Goal: Communication & Community: Answer question/provide support

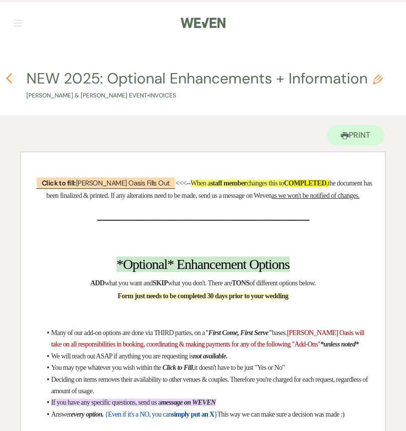
click at [10, 82] on use "button" at bounding box center [9, 78] width 6 height 11
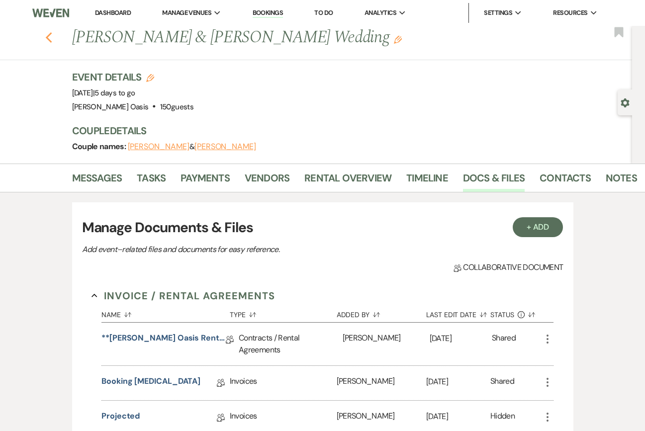
click at [49, 38] on icon "Previous" at bounding box center [48, 38] width 7 height 12
select select "5"
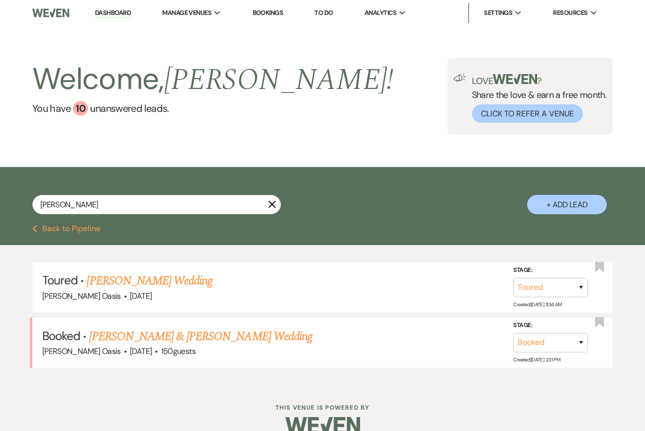
click at [271, 205] on use "button" at bounding box center [272, 204] width 7 height 7
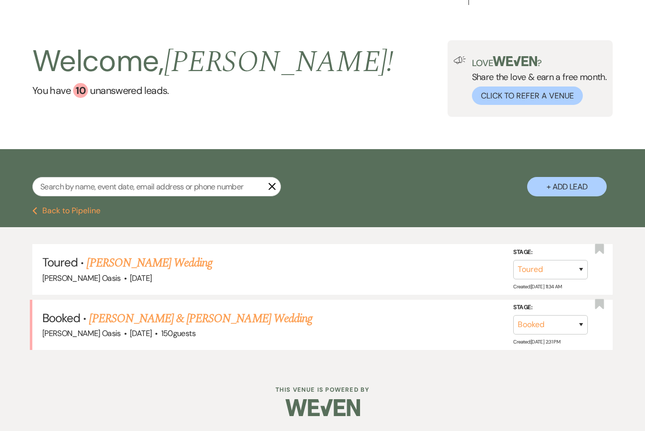
select select "4"
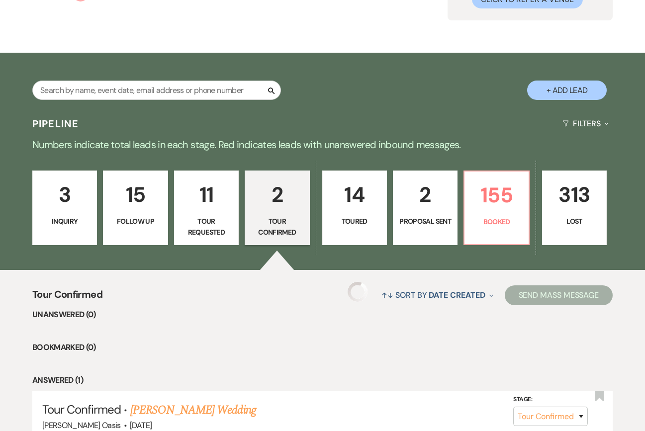
select select "4"
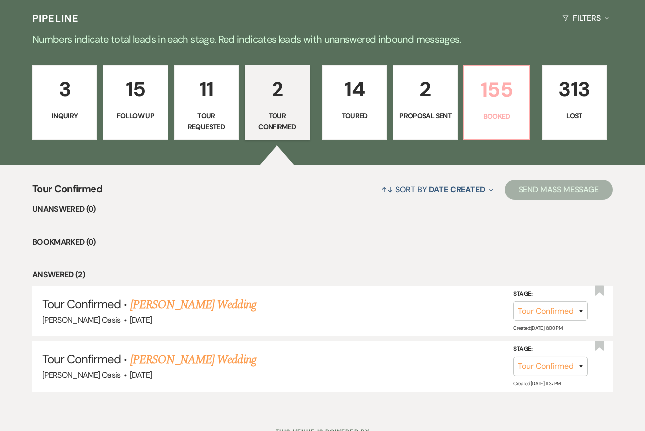
click at [506, 109] on link "155 Booked" at bounding box center [496, 102] width 66 height 75
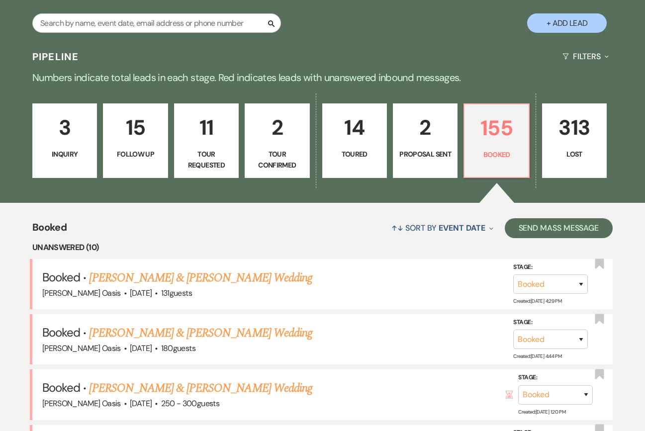
scroll to position [190, 0]
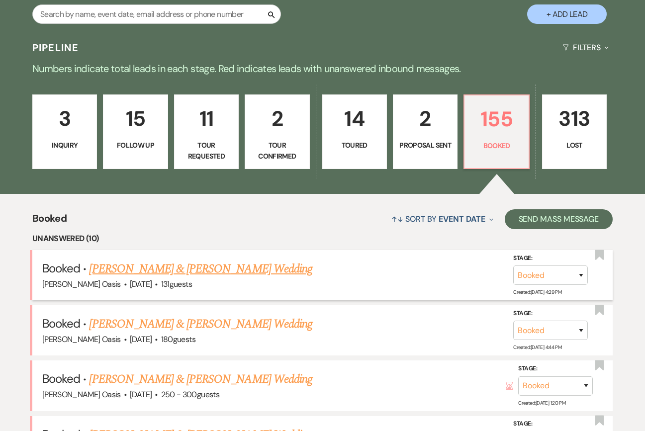
click at [204, 271] on link "[PERSON_NAME] & [PERSON_NAME] Wedding" at bounding box center [200, 269] width 223 height 18
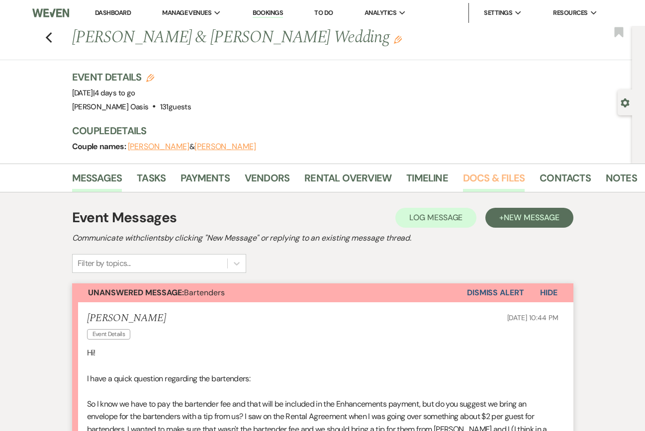
click at [502, 186] on link "Docs & Files" at bounding box center [494, 181] width 62 height 22
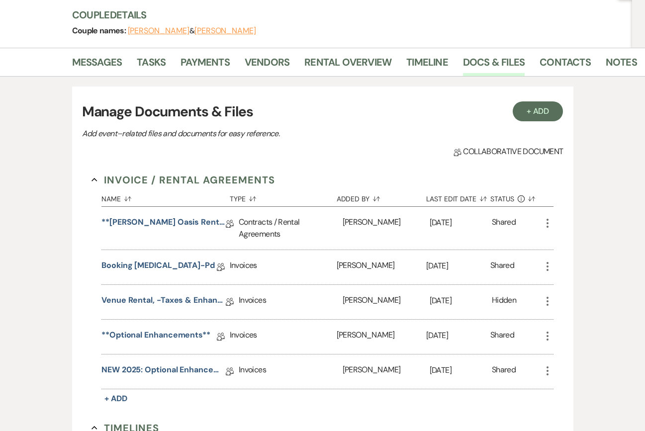
scroll to position [117, 0]
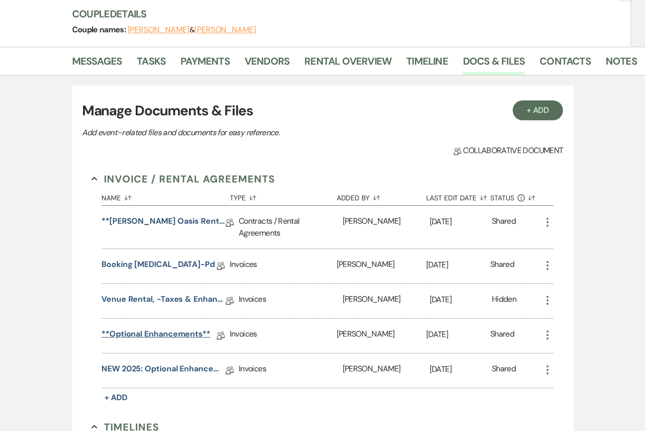
click at [186, 335] on link "**Optional Enhancements**" at bounding box center [155, 335] width 109 height 15
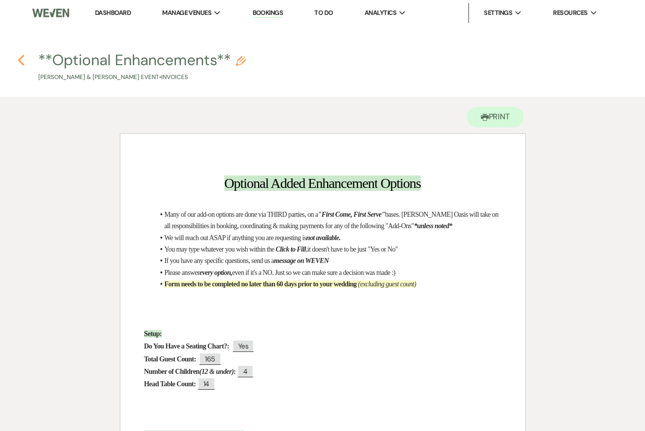
click at [21, 62] on icon "Previous" at bounding box center [20, 60] width 7 height 12
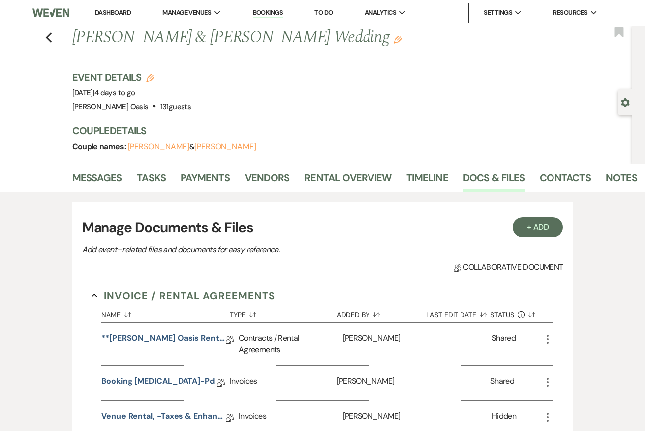
scroll to position [117, 0]
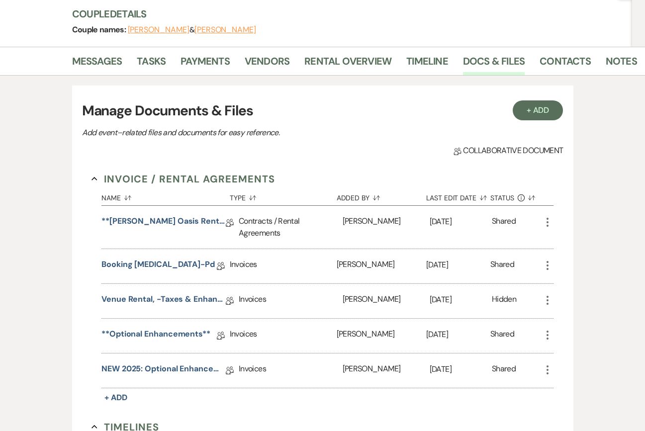
click at [547, 339] on use "button" at bounding box center [548, 335] width 2 height 9
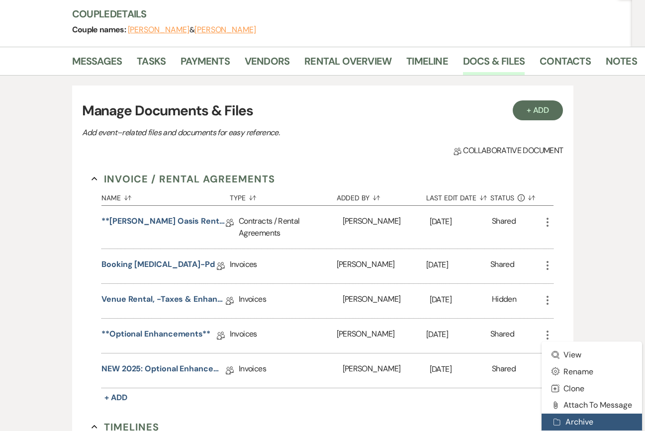
click at [564, 422] on button "Archive Archive" at bounding box center [592, 422] width 100 height 17
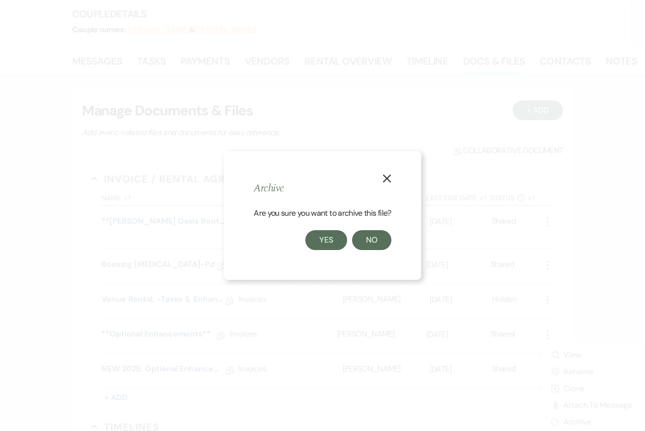
click at [317, 238] on button "Yes" at bounding box center [326, 240] width 42 height 20
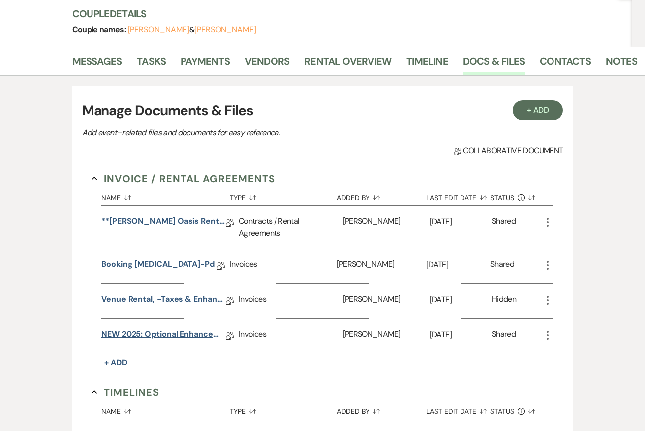
click at [140, 336] on link "NEW 2025: Optional Enhancements + Information" at bounding box center [163, 335] width 124 height 15
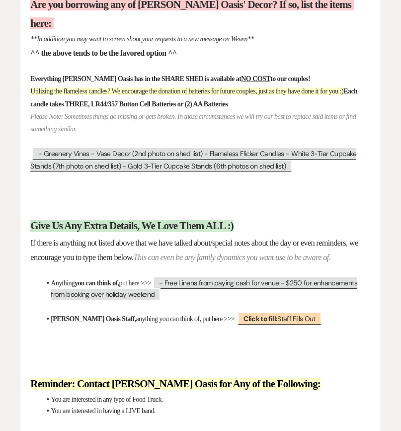
scroll to position [9604, 0]
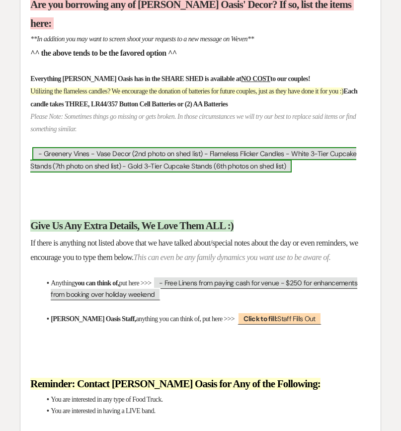
click at [69, 173] on span "- Greenery Vines - Vase Decor (2nd photo on shed list) - Flameless Flicker Cand…" at bounding box center [193, 159] width 326 height 25
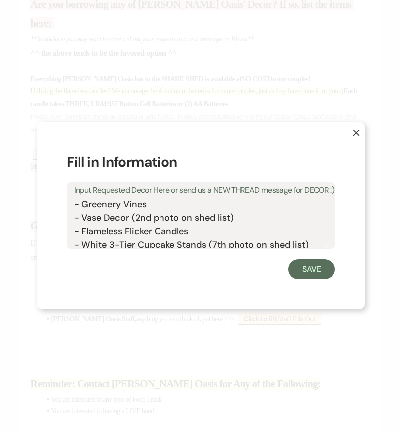
click at [108, 238] on textarea "- Greenery Vines - Vase Decor (2nd photo on shed list) - Flameless Flicker Cand…" at bounding box center [201, 223] width 254 height 50
click at [356, 134] on icon "X" at bounding box center [356, 132] width 7 height 7
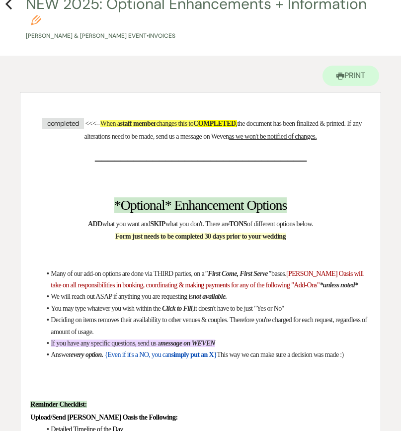
scroll to position [75, 0]
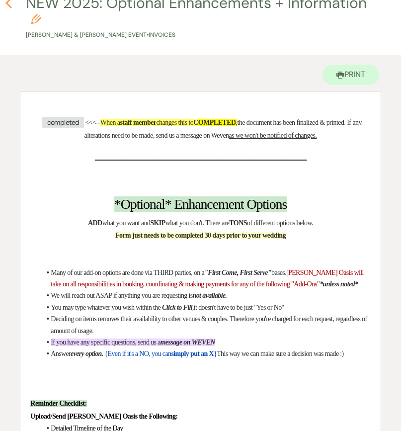
click at [6, 7] on icon "Previous" at bounding box center [8, 3] width 7 height 12
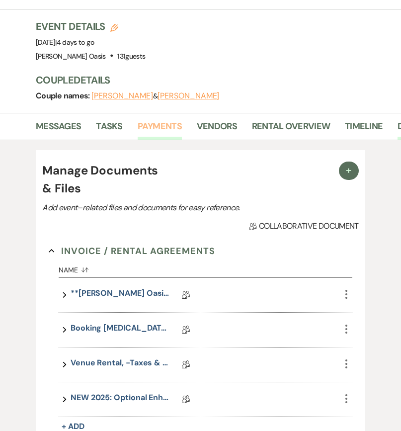
click at [150, 119] on link "Payments" at bounding box center [160, 129] width 44 height 20
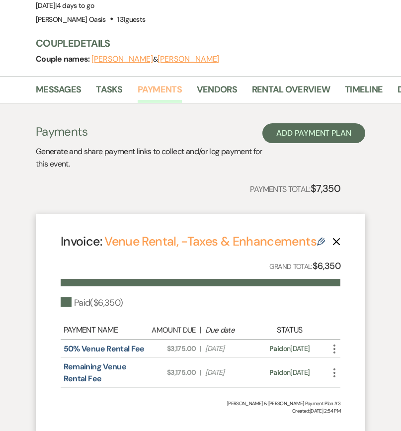
scroll to position [157, 0]
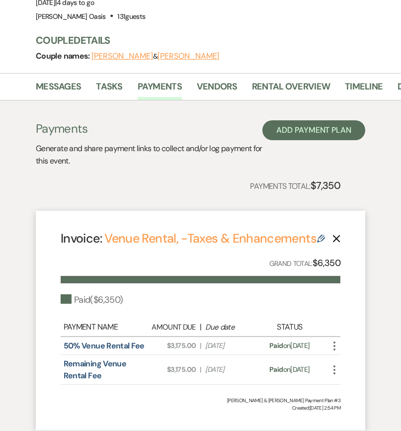
click at [321, 235] on use at bounding box center [321, 239] width 8 height 8
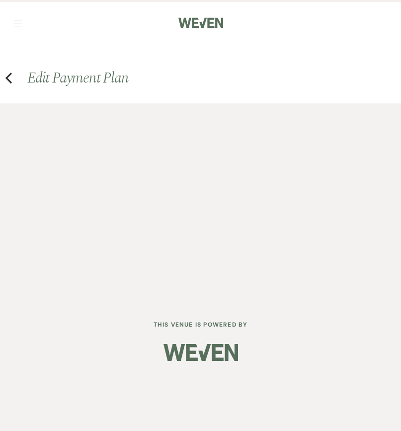
select select "11996"
select select "1"
select select "true"
select select "1"
select select "true"
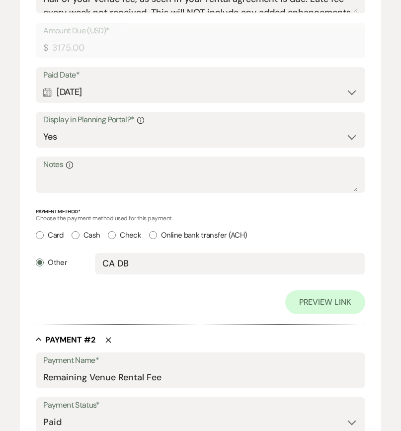
scroll to position [470, 0]
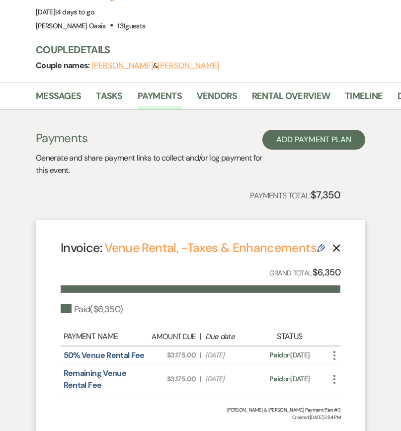
scroll to position [148, 0]
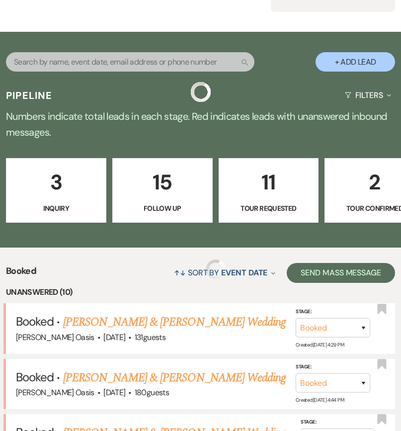
scroll to position [190, 0]
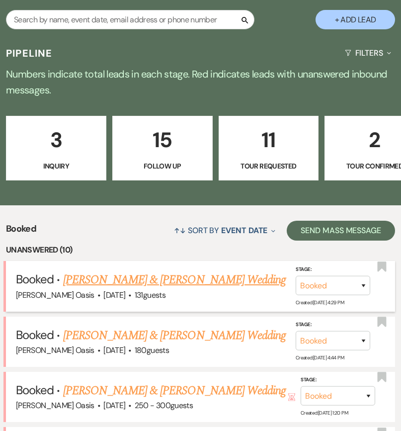
click at [88, 271] on link "[PERSON_NAME] & [PERSON_NAME] Wedding" at bounding box center [174, 280] width 223 height 18
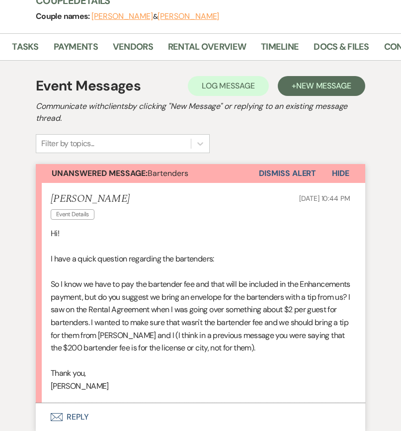
scroll to position [0, 90]
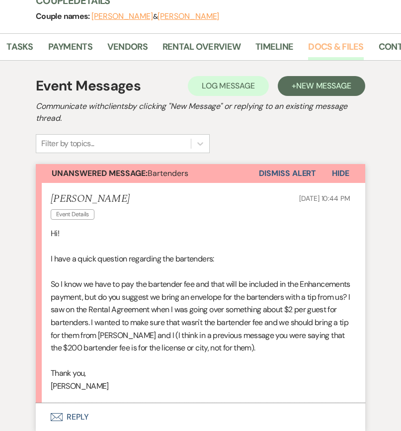
click at [334, 40] on link "Docs & Files" at bounding box center [335, 50] width 55 height 20
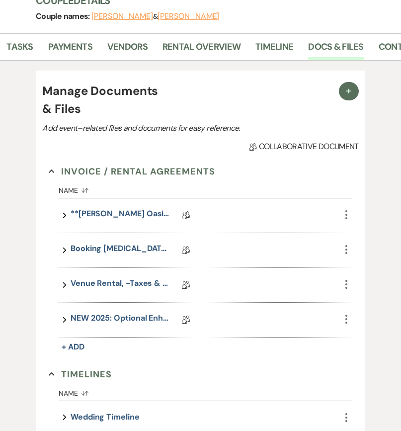
click at [149, 303] on div "Expand NEW 2025: Optional Enhancements + Information Collab Doc" at bounding box center [200, 320] width 282 height 34
click at [149, 312] on link "NEW 2025: Optional Enhancements + Information" at bounding box center [120, 319] width 99 height 15
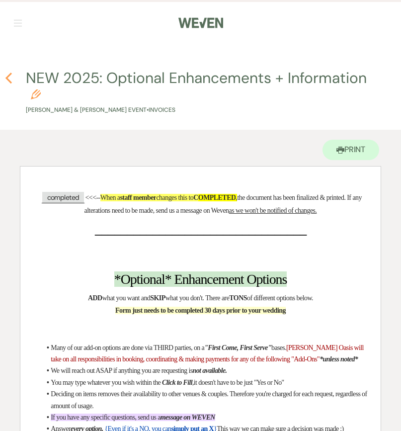
click at [10, 75] on use "button" at bounding box center [8, 78] width 6 height 11
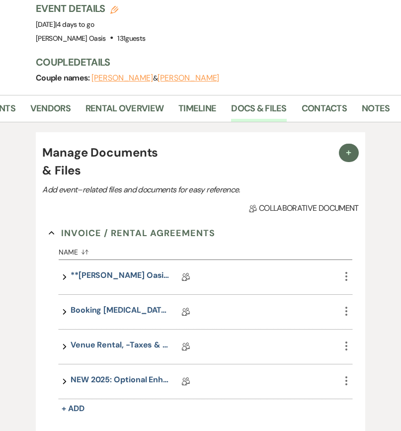
scroll to position [0, 166]
click at [372, 101] on link "Notes" at bounding box center [377, 111] width 28 height 20
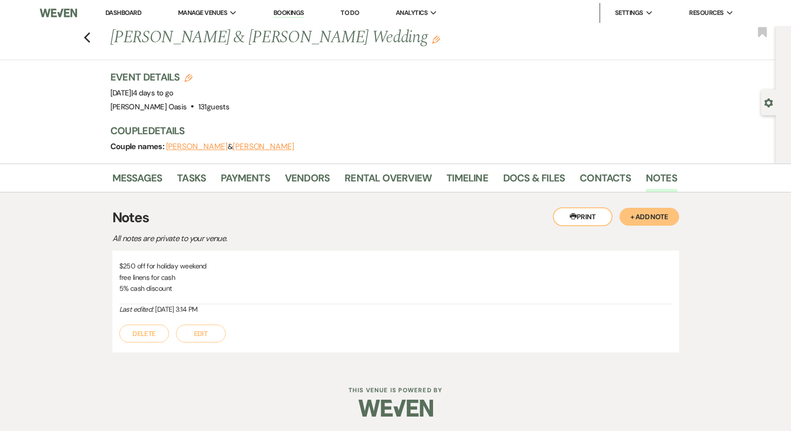
click at [120, 7] on li "Dashboard" at bounding box center [123, 13] width 46 height 20
click at [120, 10] on link "Dashboard" at bounding box center [123, 12] width 36 height 8
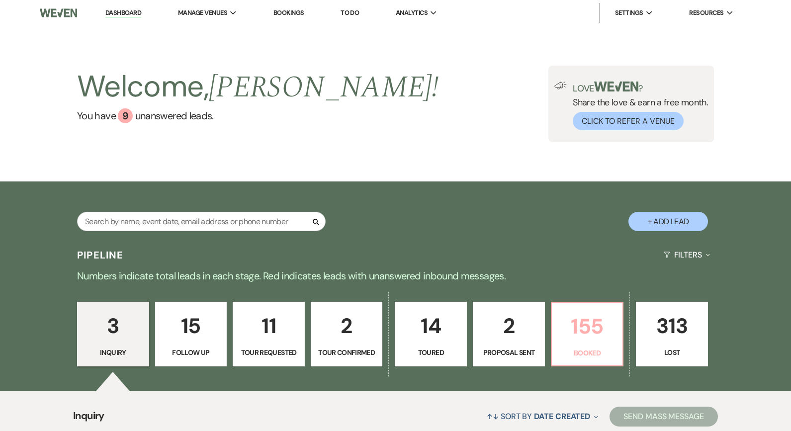
click at [616, 351] on p "Booked" at bounding box center [587, 353] width 59 height 11
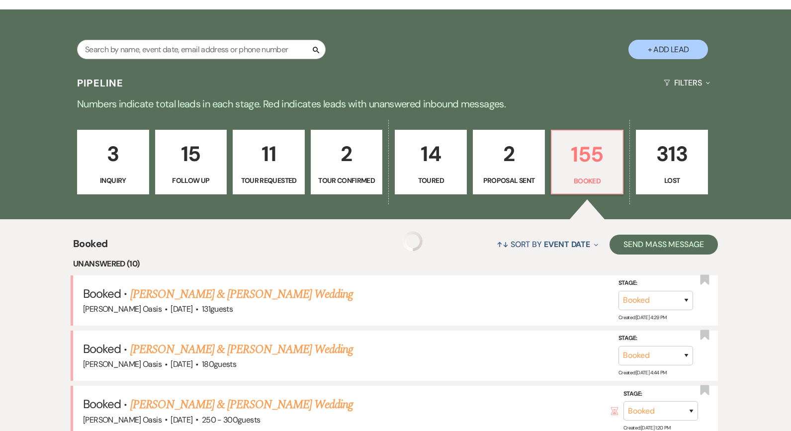
scroll to position [183, 0]
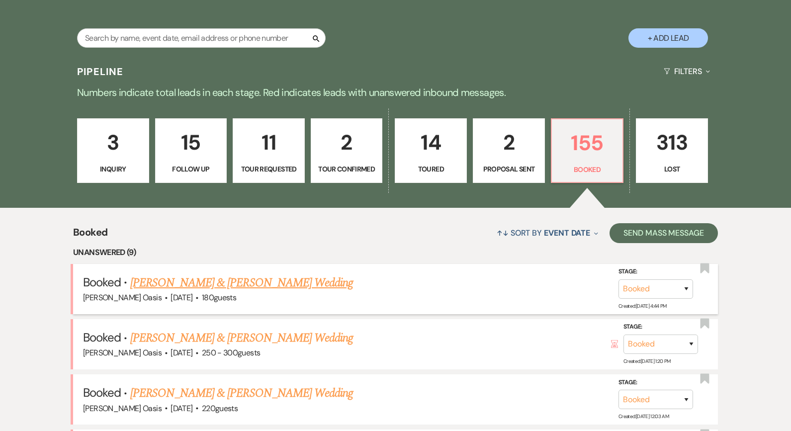
click at [227, 283] on link "[PERSON_NAME] & [PERSON_NAME] Wedding" at bounding box center [241, 283] width 223 height 18
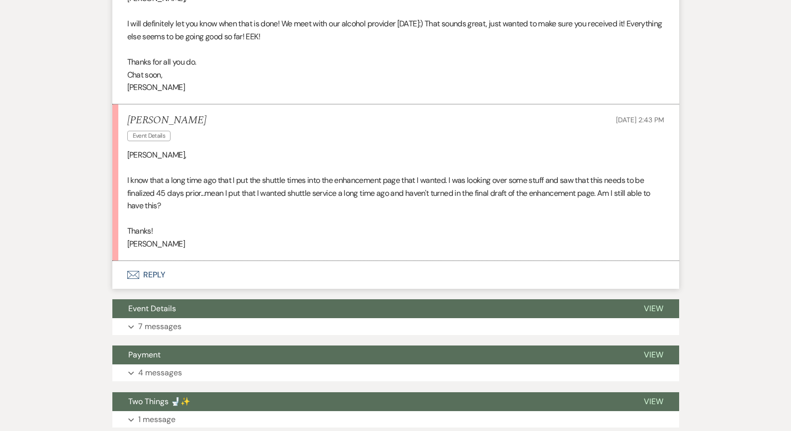
scroll to position [1646, 0]
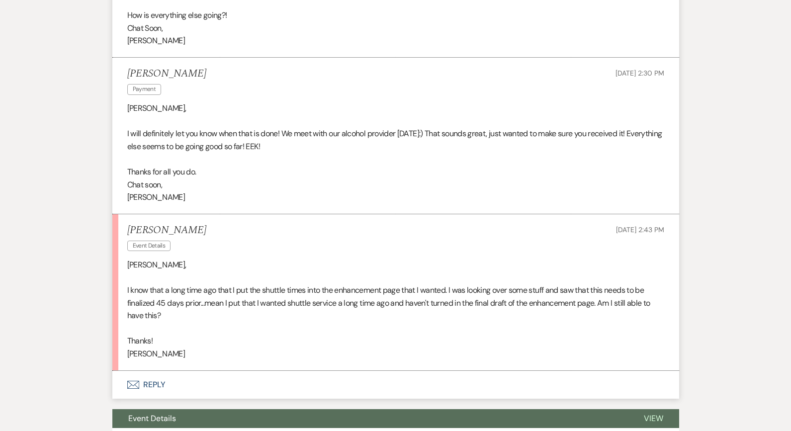
click at [180, 371] on button "Envelope Reply" at bounding box center [395, 385] width 567 height 28
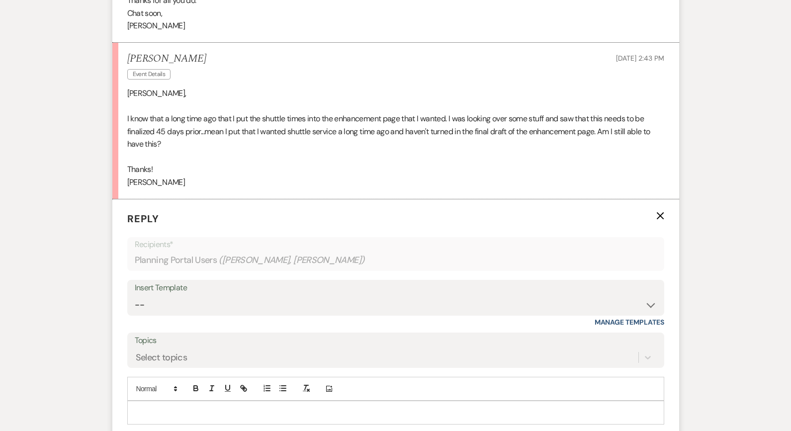
scroll to position [1819, 0]
click at [173, 400] on div at bounding box center [396, 411] width 536 height 23
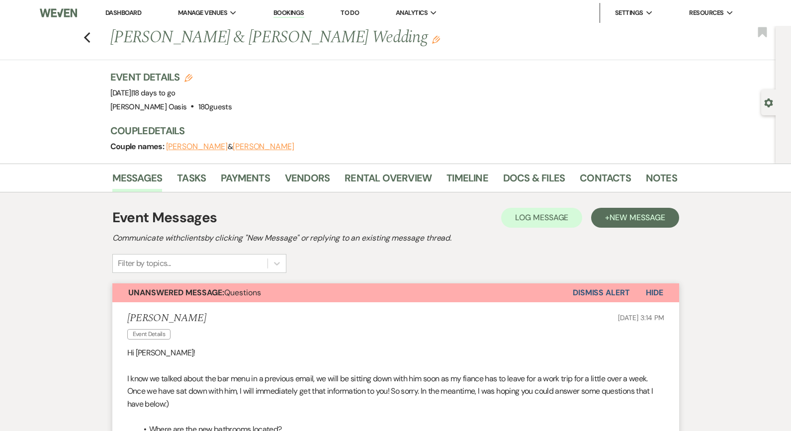
scroll to position [0, 0]
click at [516, 182] on link "Docs & Files" at bounding box center [534, 181] width 62 height 22
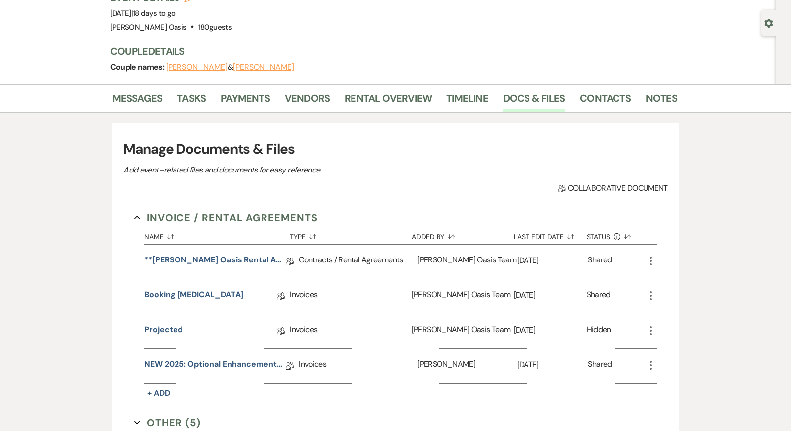
scroll to position [83, 0]
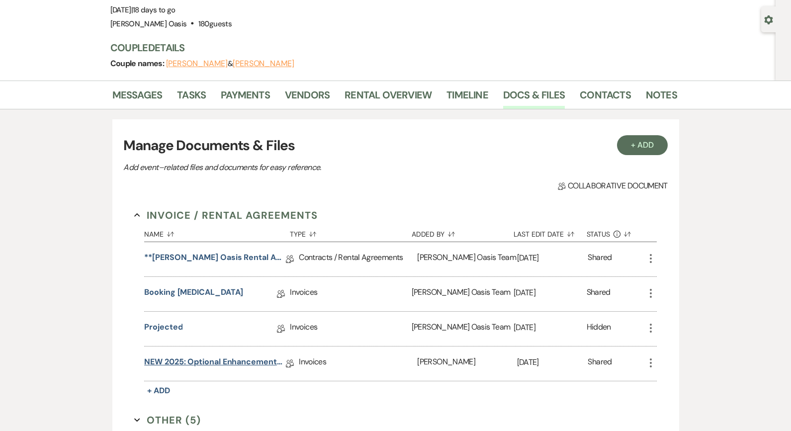
click at [236, 357] on link "NEW 2025: Optional Enhancements + Information" at bounding box center [215, 363] width 142 height 15
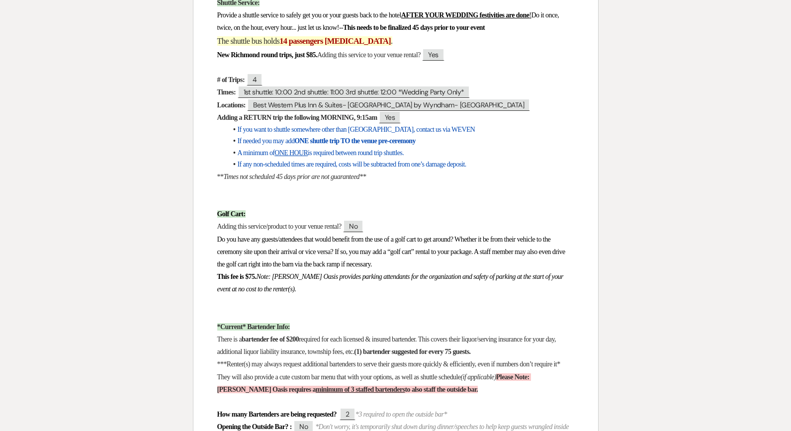
scroll to position [3060, 0]
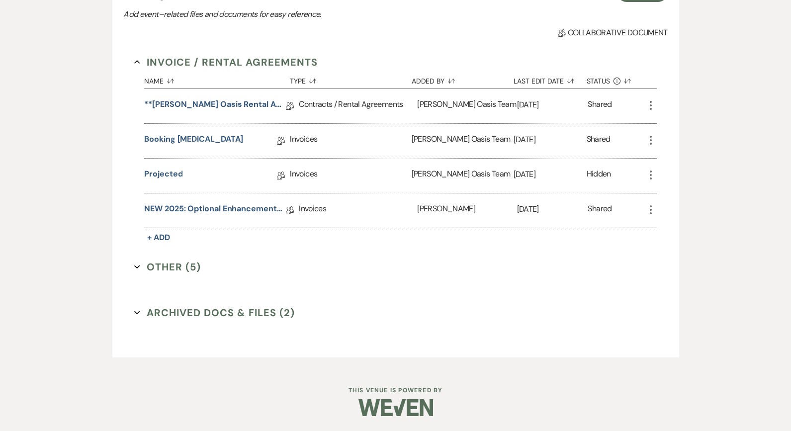
scroll to position [83, 0]
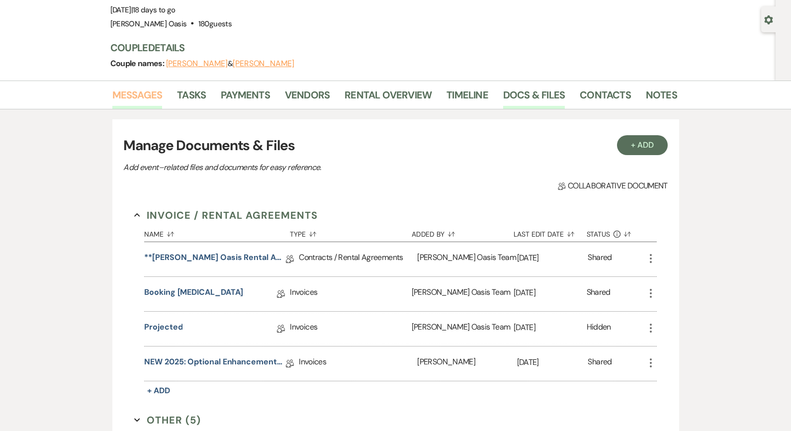
click at [162, 95] on link "Messages" at bounding box center [137, 98] width 50 height 22
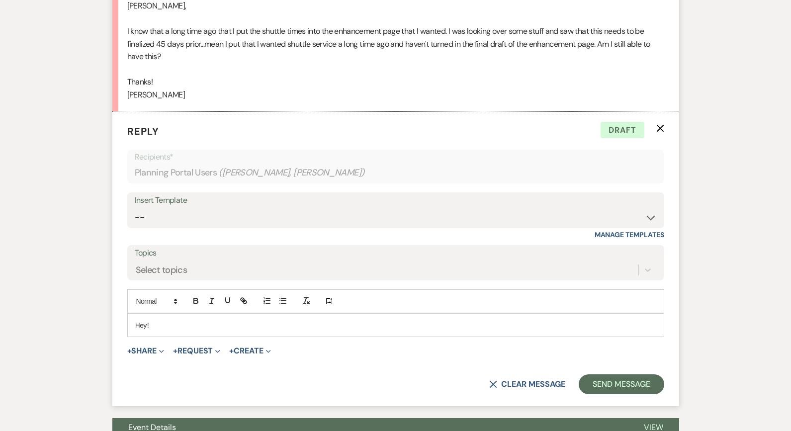
scroll to position [1913, 0]
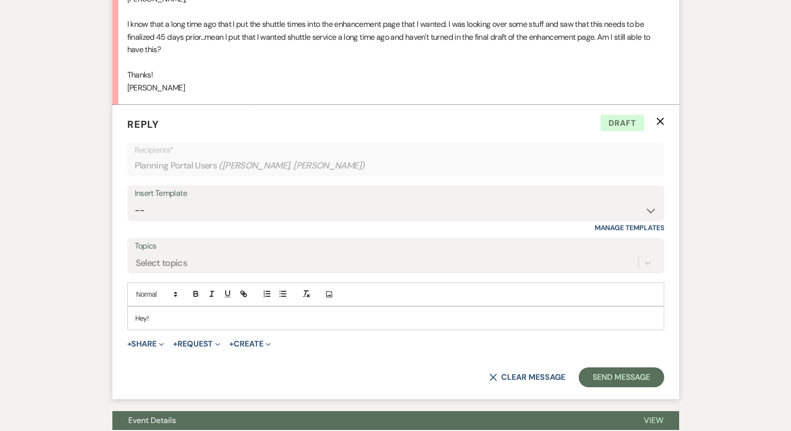
click at [176, 313] on p "Hey!" at bounding box center [395, 318] width 521 height 11
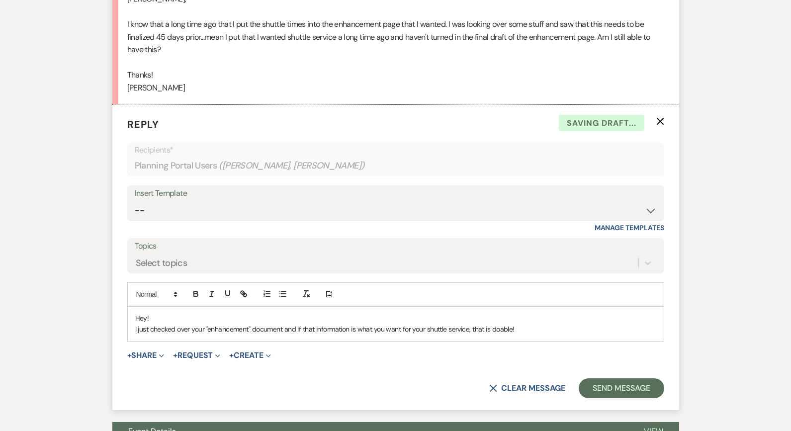
click at [475, 324] on p "I just checked over your "enhancement" document and if that information is what…" at bounding box center [395, 329] width 521 height 11
click at [556, 324] on p "I just checked over your "enhancement" document and if that information is what…" at bounding box center [395, 329] width 521 height 11
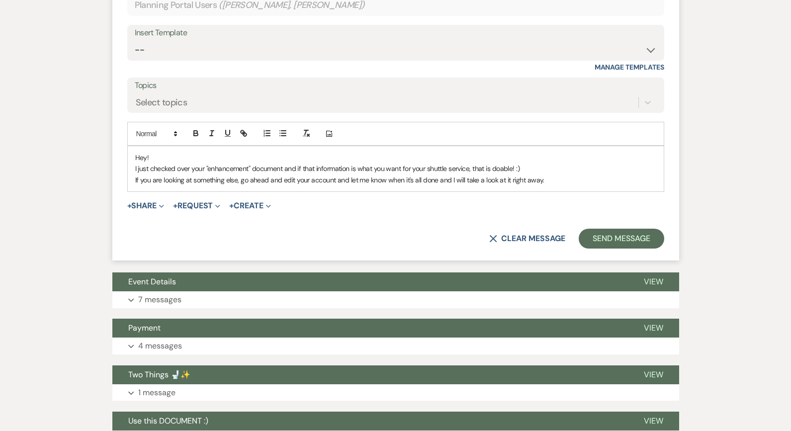
scroll to position [2089, 0]
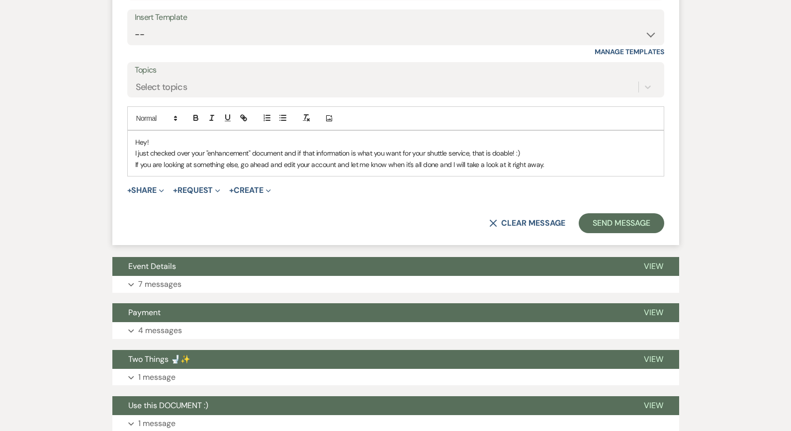
click at [298, 148] on p "I just checked over your "enhancement" document and if that information is what…" at bounding box center [395, 153] width 521 height 11
click at [548, 159] on p "If you are looking at something else, go ahead and edit your account and let me…" at bounding box center [395, 164] width 521 height 11
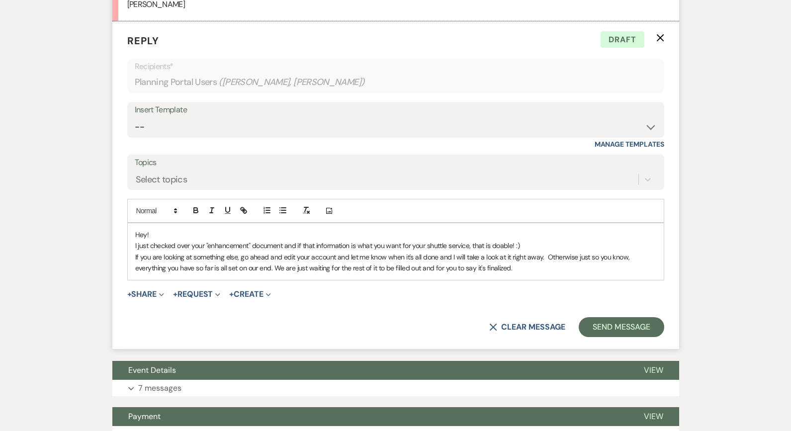
scroll to position [1997, 0]
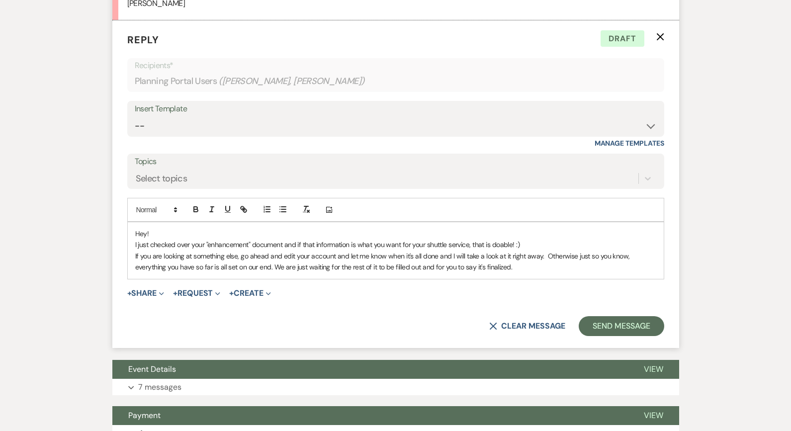
click at [473, 239] on p "I just checked over your "enhancement" document and if that information is what…" at bounding box center [395, 244] width 521 height 11
click at [507, 239] on p "I just checked over your "enhancement" document and if that information is what…" at bounding box center [395, 244] width 521 height 11
drag, startPoint x: 508, startPoint y: 208, endPoint x: 493, endPoint y: 206, distance: 15.5
click at [493, 239] on p "I just checked over your "enhancement" document and if that information is what…" at bounding box center [395, 244] width 521 height 11
click at [570, 239] on p "I just checked over your "enhancement" document and if that information is what…" at bounding box center [395, 244] width 521 height 11
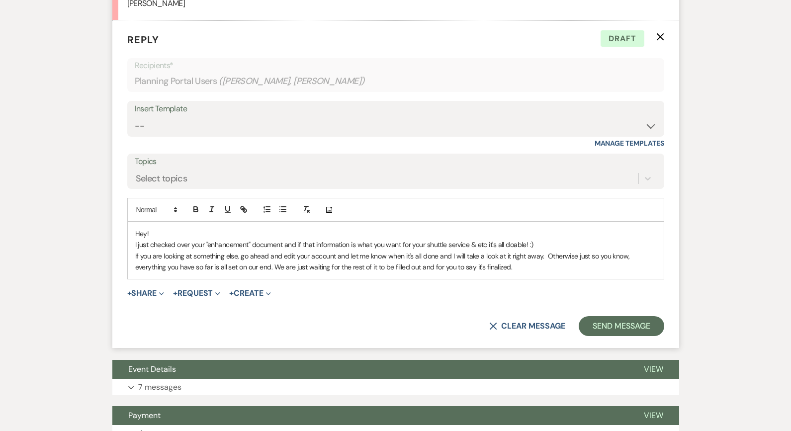
click at [547, 251] on p "If you are looking at something else, go ahead and edit your account and let me…" at bounding box center [395, 262] width 521 height 22
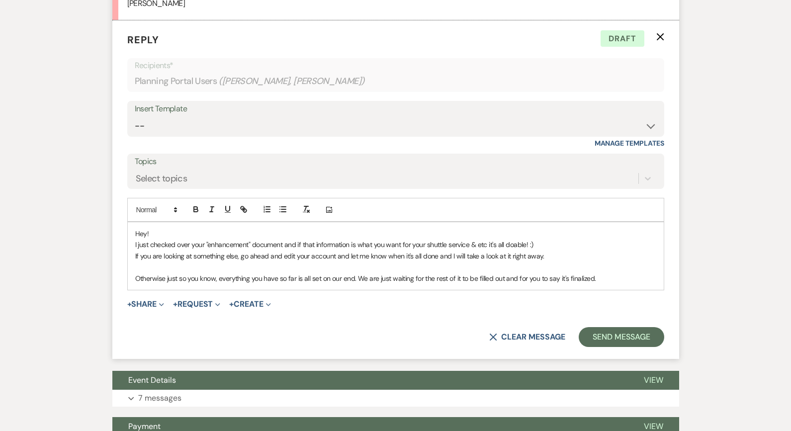
drag, startPoint x: 597, startPoint y: 241, endPoint x: 572, endPoint y: 239, distance: 24.9
click at [572, 273] on p "Otherwise just so you know, everything you have so far is all set on our end. W…" at bounding box center [395, 278] width 521 height 11
click at [613, 273] on p "Otherwise just so you know, everything you have so far is all set on our end. W…" at bounding box center [395, 278] width 521 height 11
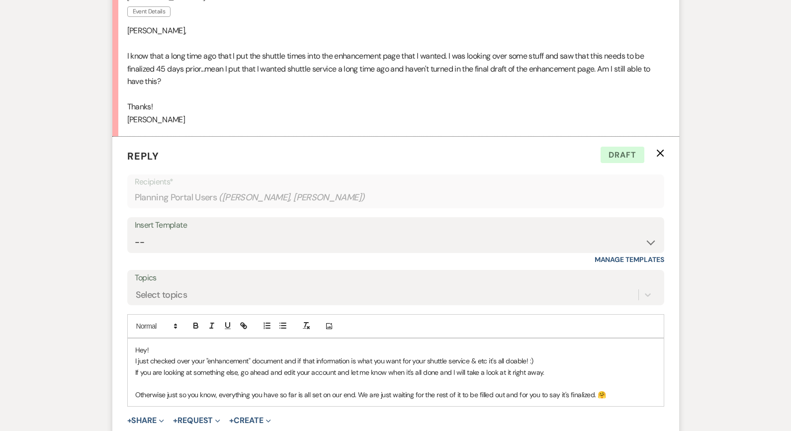
scroll to position [1991, 0]
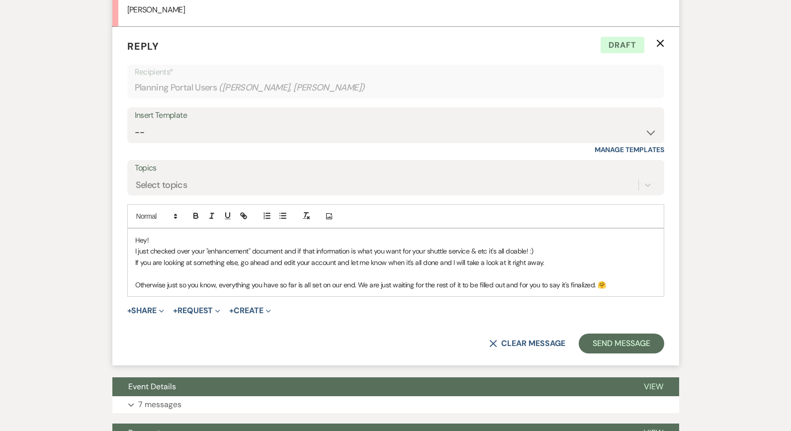
click at [359, 279] on p "Otherwise just so you know, everything you have so far is all set on our end. W…" at bounding box center [395, 284] width 521 height 11
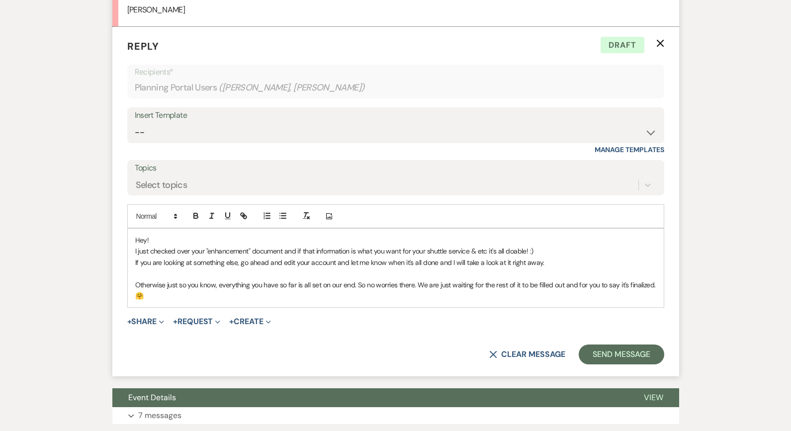
click at [396, 279] on p "Otherwise just so you know, everything you have so far is all set on our end. S…" at bounding box center [395, 290] width 521 height 22
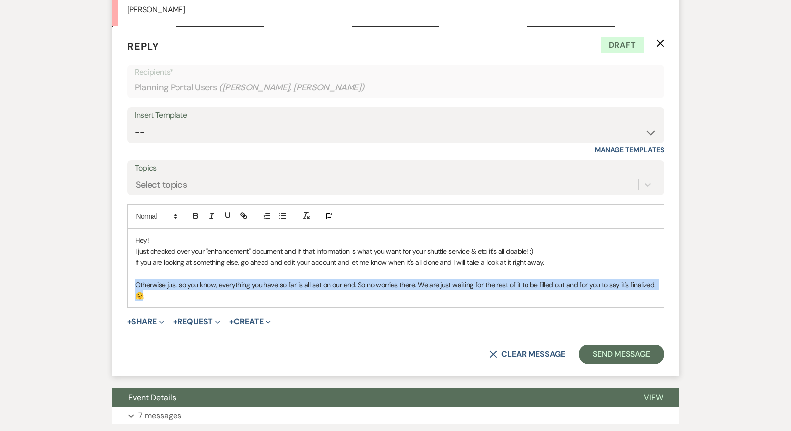
click at [396, 279] on p "Otherwise just so you know, everything you have so far is all set on our end. S…" at bounding box center [395, 290] width 521 height 22
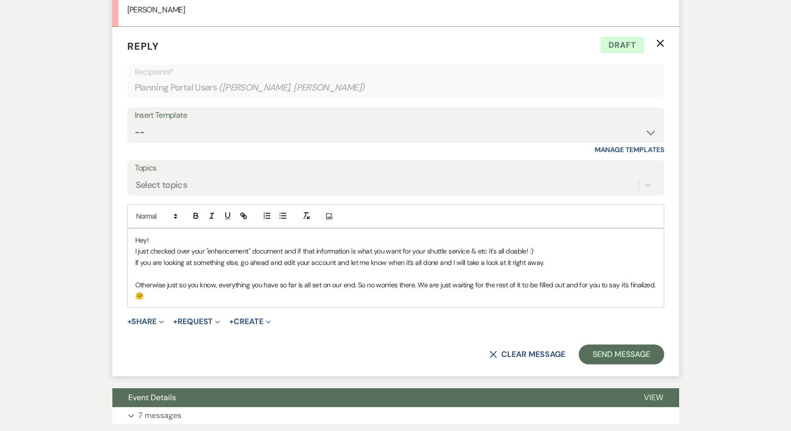
click at [286, 246] on p "I just checked over your "enhancement" document and if that information is what…" at bounding box center [395, 251] width 521 height 11
drag, startPoint x: 543, startPoint y: 227, endPoint x: 131, endPoint y: 224, distance: 412.3
click at [131, 229] on div "Hey! I just checked over your "enhancement" document and if that information is…" at bounding box center [396, 268] width 536 height 79
click at [213, 218] on line "button" at bounding box center [211, 218] width 3 height 0
click at [184, 246] on p "I just checked over your "enhancement" document and if that information is what…" at bounding box center [395, 251] width 521 height 11
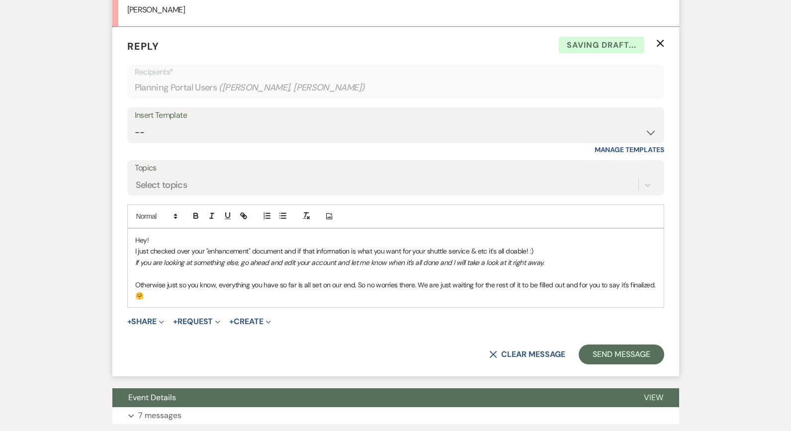
click at [134, 229] on div "Hey! I just checked over your "enhancement" document and if that information is…" at bounding box center [396, 268] width 536 height 79
click at [652, 279] on p "Otherwise just so you know, everything you have so far is all set on our end. S…" at bounding box center [395, 290] width 521 height 22
click at [461, 266] on div "Hey! I just checked over your "enhancement" document and if that information is…" at bounding box center [396, 268] width 536 height 79
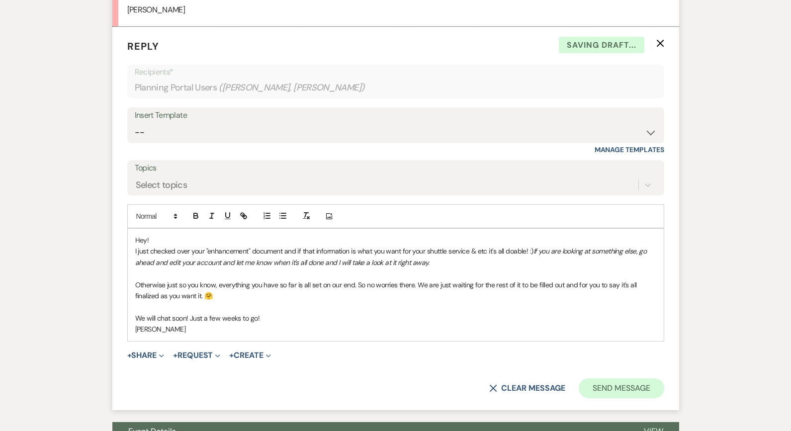
click at [638, 378] on button "Send Message" at bounding box center [621, 388] width 85 height 20
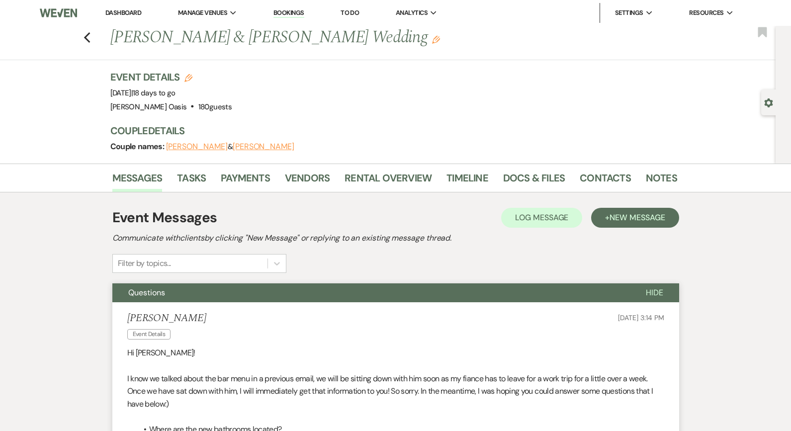
scroll to position [0, 0]
click at [86, 45] on div "Previous [PERSON_NAME] & [PERSON_NAME] Wedding Edit Bookmark" at bounding box center [385, 43] width 781 height 34
click at [86, 39] on use "button" at bounding box center [87, 37] width 6 height 11
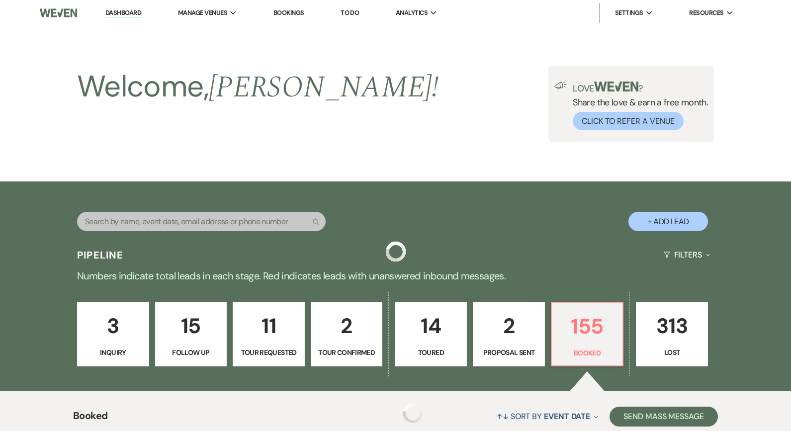
scroll to position [183, 0]
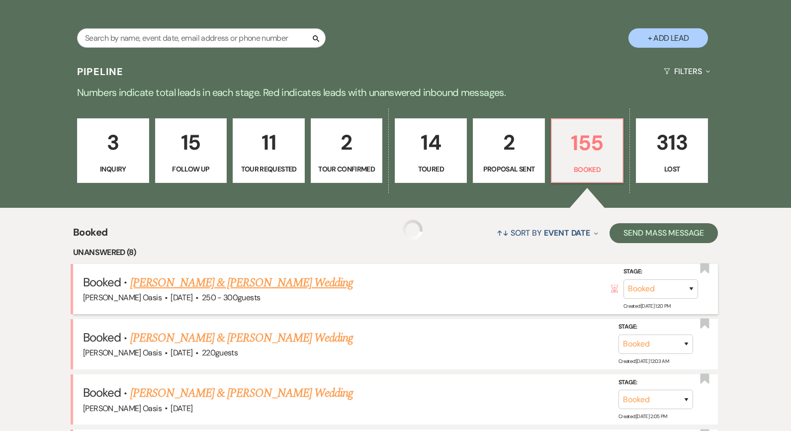
click at [165, 278] on link "[PERSON_NAME] & [PERSON_NAME] Wedding" at bounding box center [241, 283] width 223 height 18
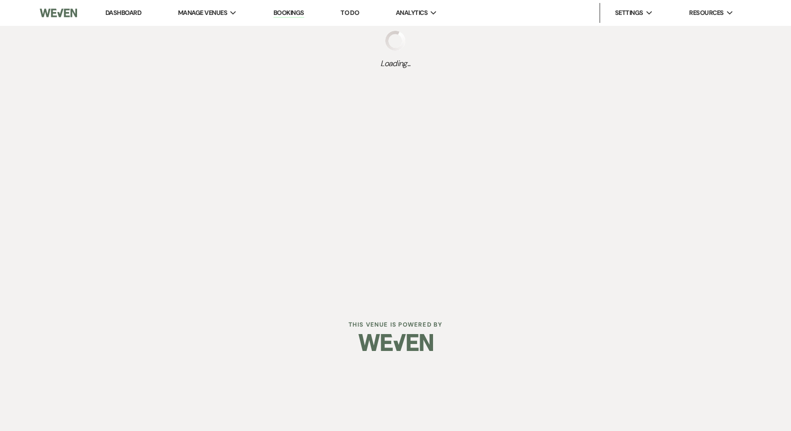
select select "1"
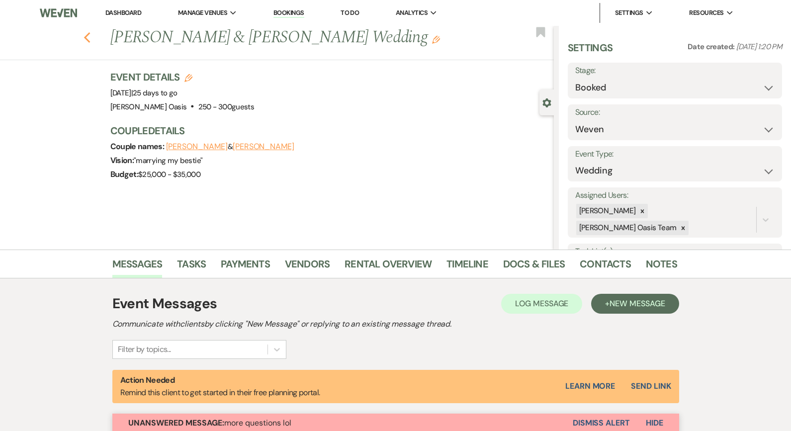
click at [91, 41] on icon "Previous" at bounding box center [87, 38] width 7 height 12
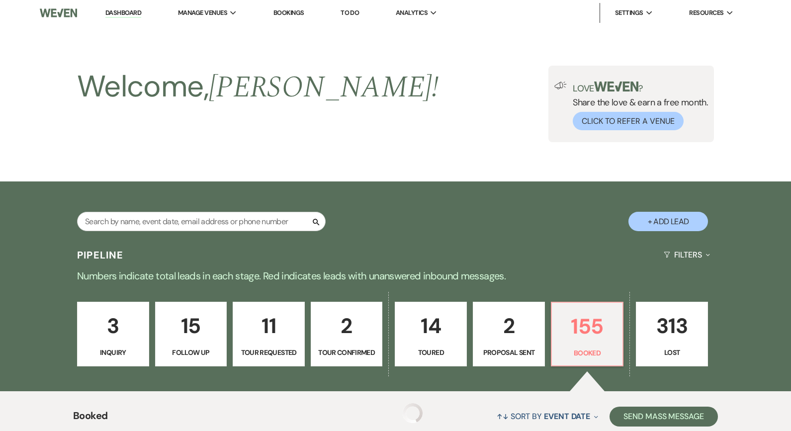
scroll to position [183, 0]
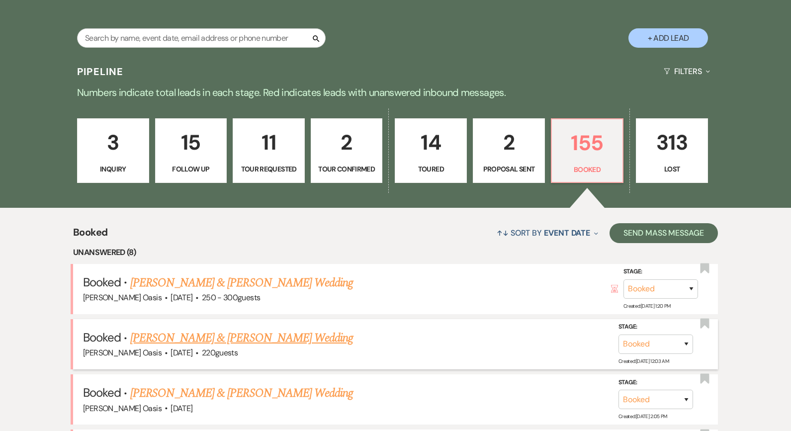
click at [166, 338] on link "[PERSON_NAME] & [PERSON_NAME] Wedding" at bounding box center [241, 338] width 223 height 18
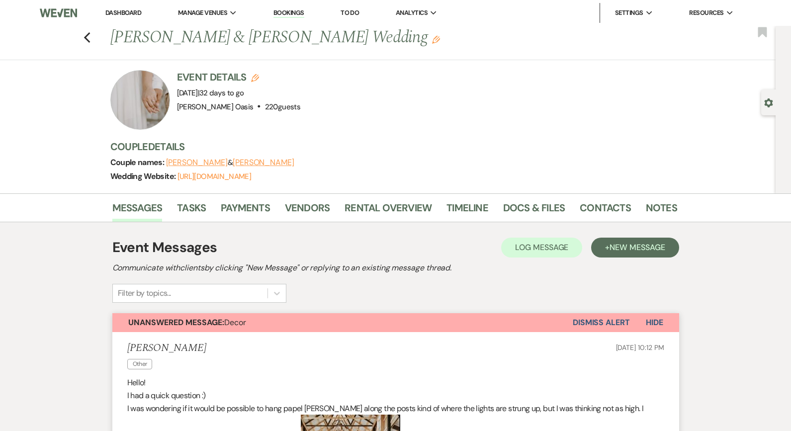
click at [120, 10] on link "Dashboard" at bounding box center [123, 12] width 36 height 8
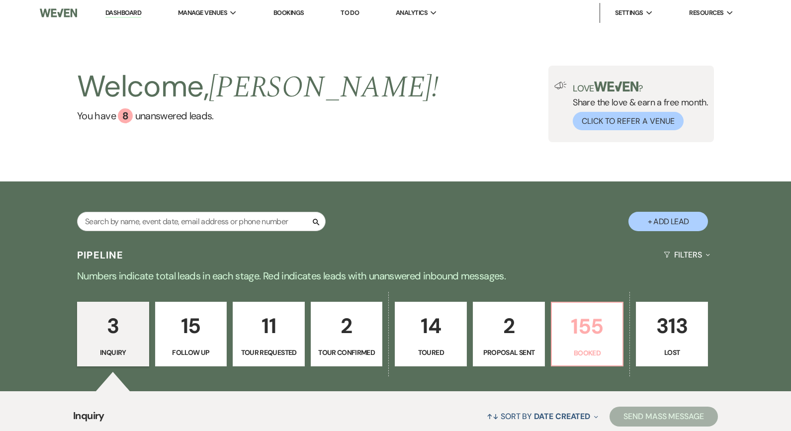
click at [563, 325] on p "155" at bounding box center [587, 326] width 59 height 33
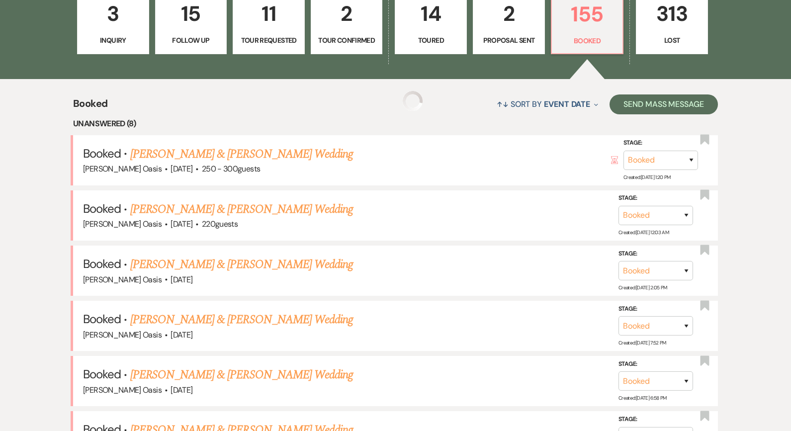
scroll to position [566, 0]
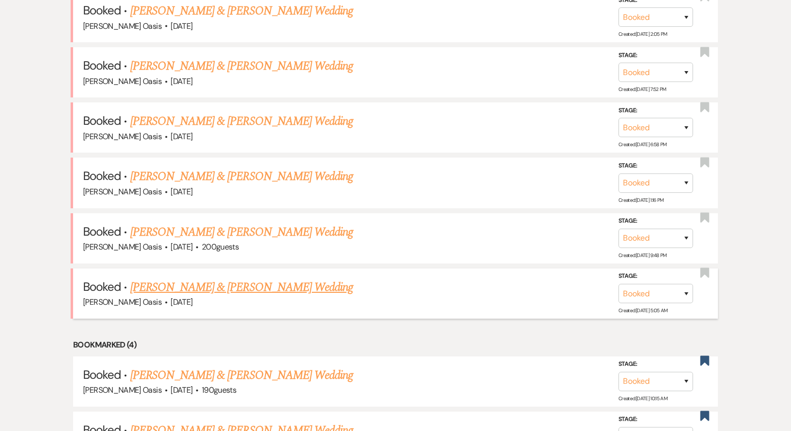
click at [261, 278] on link "[PERSON_NAME] & [PERSON_NAME] Wedding" at bounding box center [241, 287] width 223 height 18
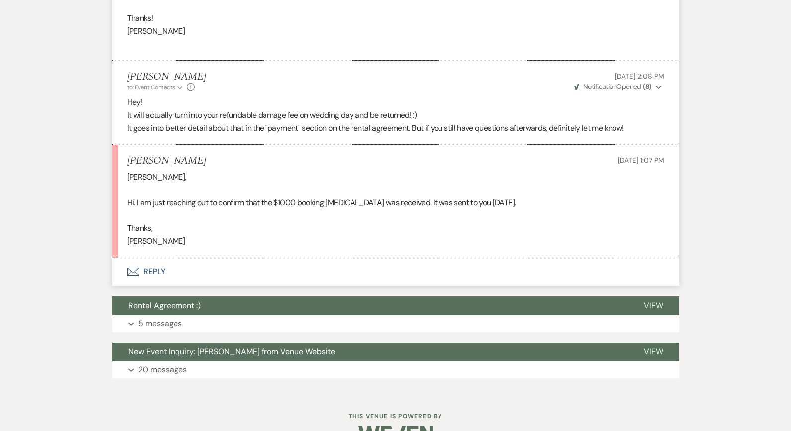
click at [290, 258] on button "Envelope Reply" at bounding box center [395, 272] width 567 height 28
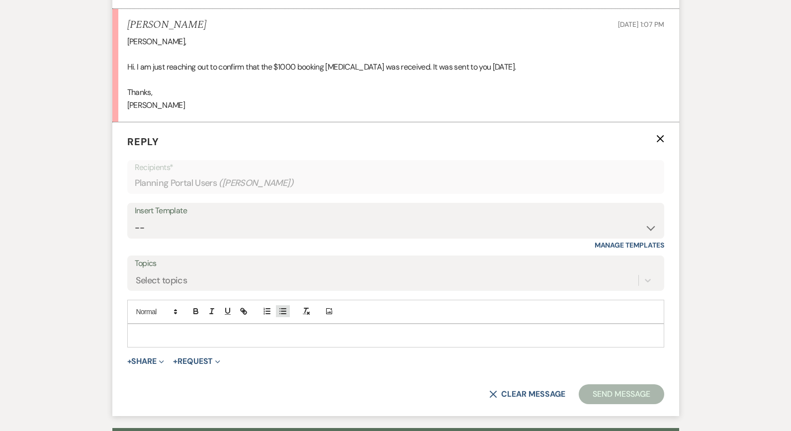
scroll to position [1426, 0]
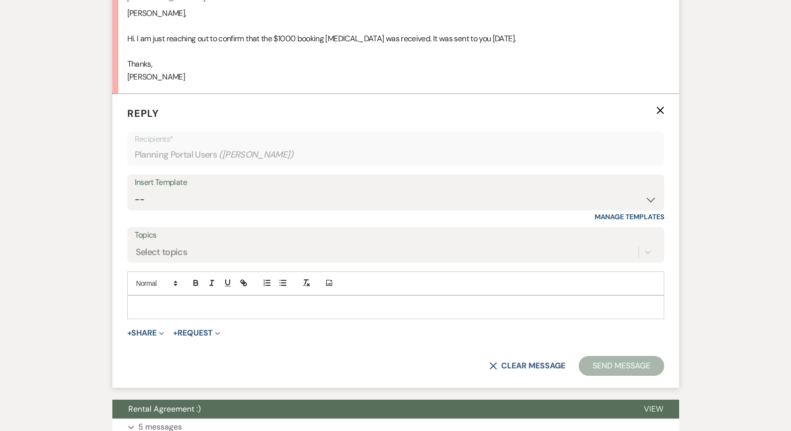
click at [257, 302] on p at bounding box center [395, 307] width 521 height 11
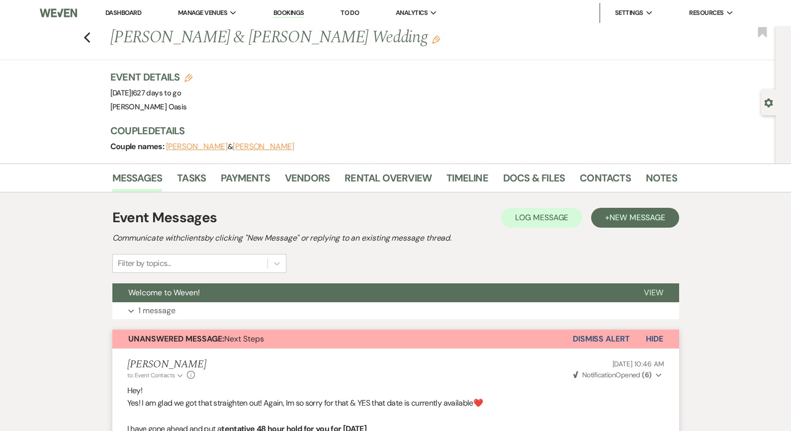
scroll to position [0, 0]
click at [241, 286] on button "Welcome to Weven!" at bounding box center [370, 292] width 516 height 19
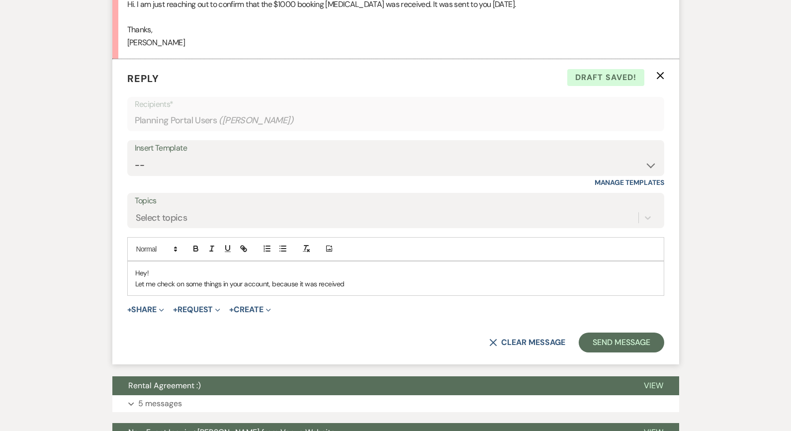
scroll to position [2431, 0]
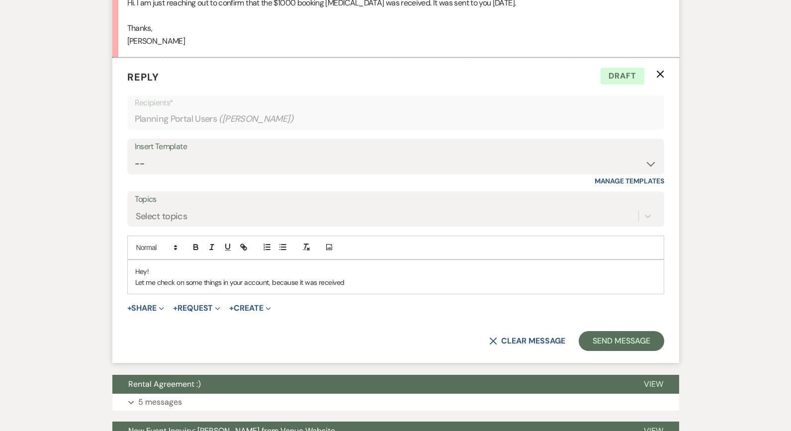
click at [366, 260] on div "Hey! Let me check on some things in your account, because it was received" at bounding box center [395, 277] width 537 height 35
click at [366, 277] on p "Let me check on some things in your account, because it was received" at bounding box center [395, 282] width 521 height 11
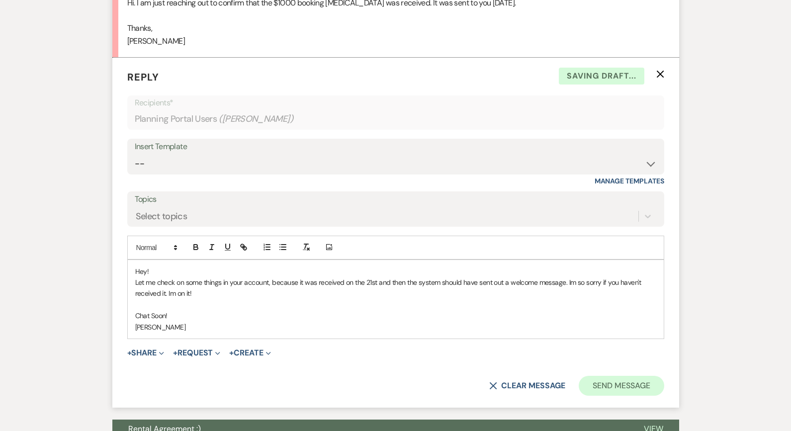
click at [618, 376] on button "Send Message" at bounding box center [621, 386] width 85 height 20
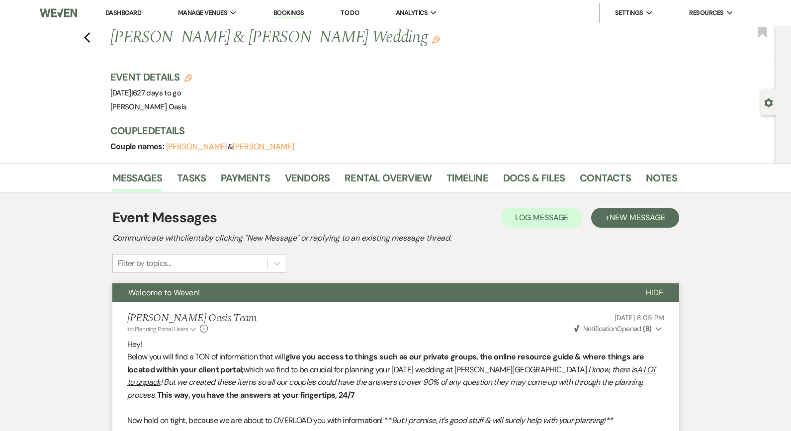
scroll to position [0, 0]
click at [87, 38] on icon "Previous" at bounding box center [87, 38] width 7 height 12
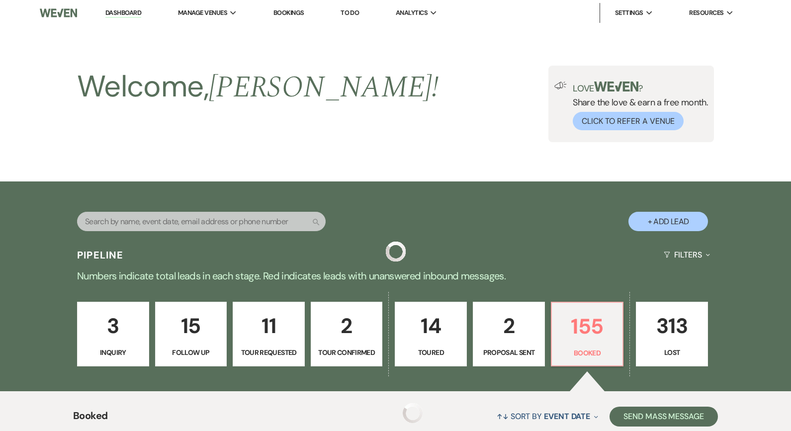
scroll to position [566, 0]
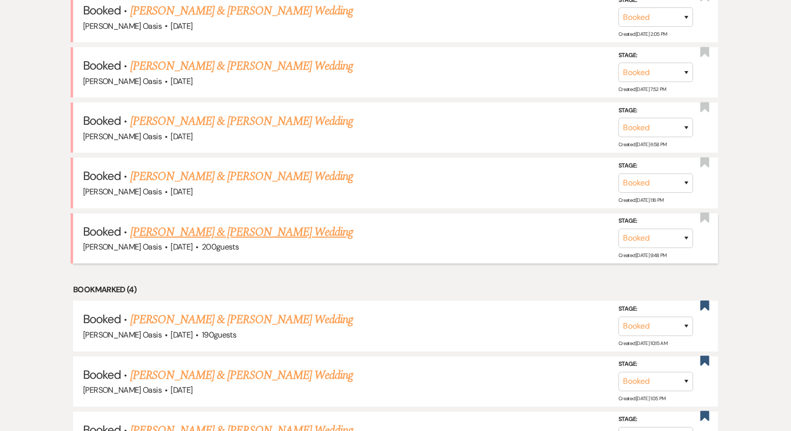
click at [163, 227] on link "[PERSON_NAME] & [PERSON_NAME] Wedding" at bounding box center [241, 232] width 223 height 18
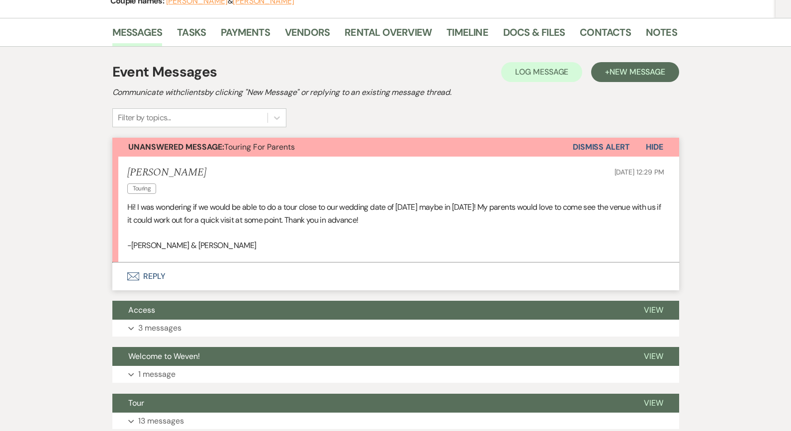
scroll to position [146, 0]
click at [208, 272] on button "Envelope Reply" at bounding box center [395, 277] width 567 height 28
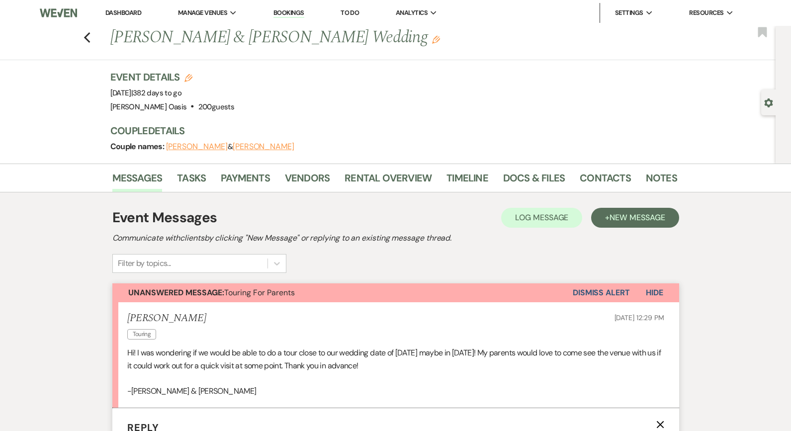
scroll to position [0, 0]
click at [129, 13] on link "Dashboard" at bounding box center [123, 12] width 36 height 8
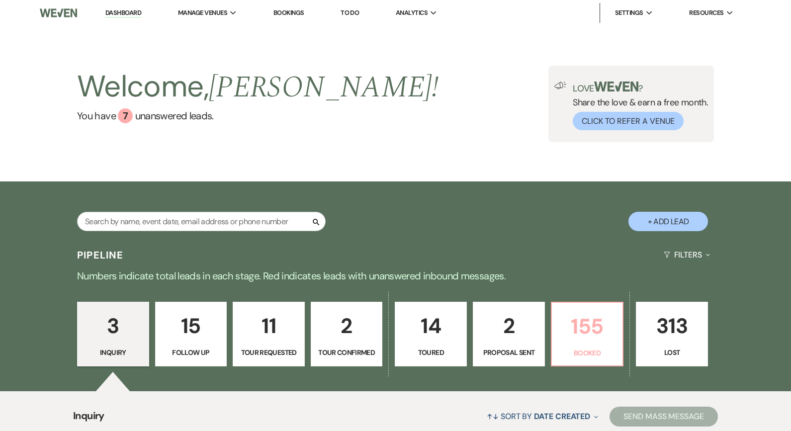
click at [581, 344] on link "155 Booked" at bounding box center [587, 334] width 73 height 65
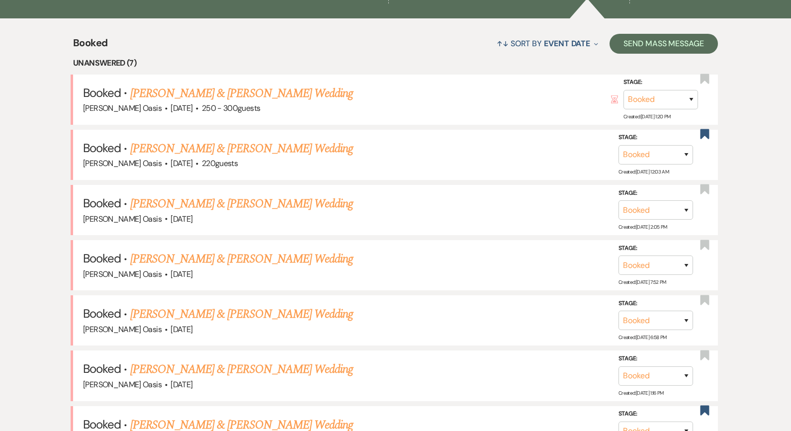
scroll to position [435, 0]
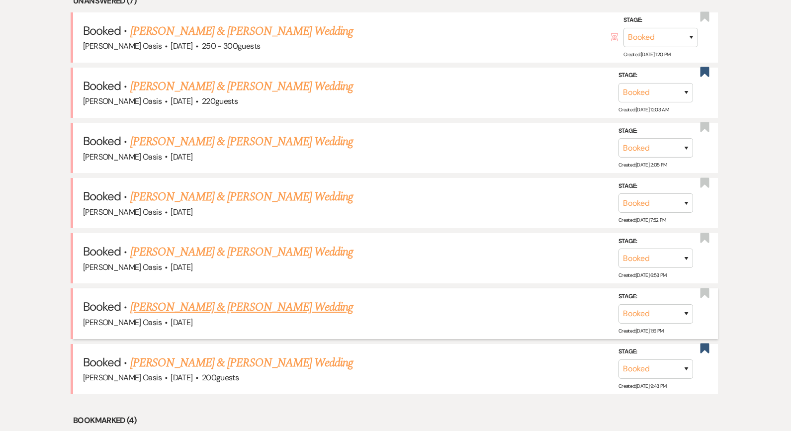
click at [226, 301] on link "[PERSON_NAME] & [PERSON_NAME] Wedding" at bounding box center [241, 307] width 223 height 18
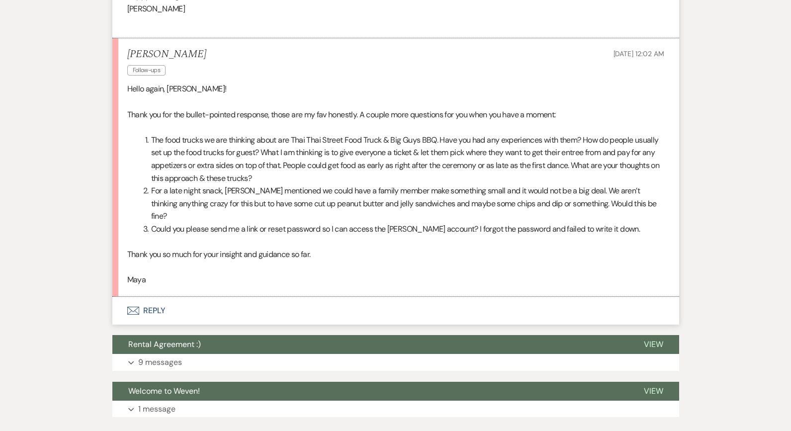
click at [221, 297] on button "Envelope Reply" at bounding box center [395, 311] width 567 height 28
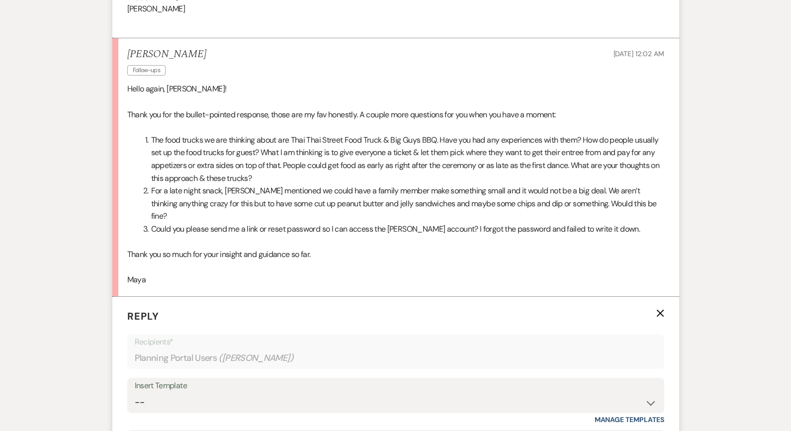
scroll to position [2669, 0]
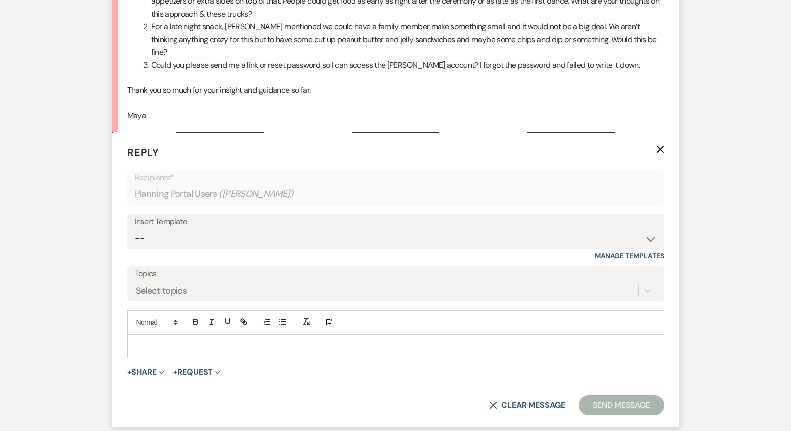
click at [203, 341] on p at bounding box center [395, 346] width 521 height 11
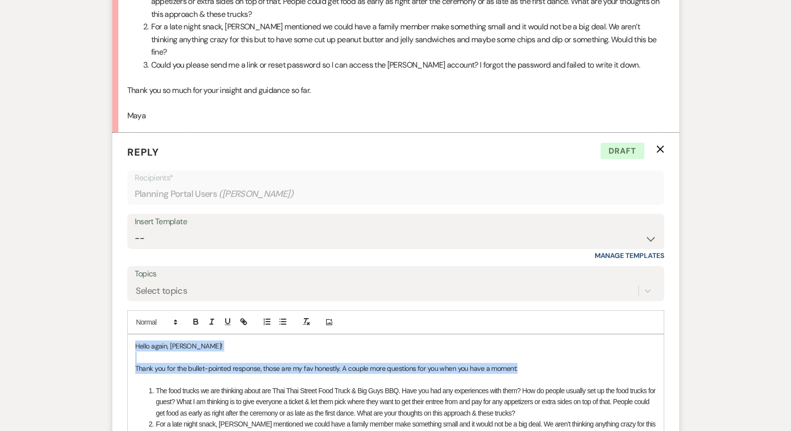
drag, startPoint x: 532, startPoint y: 302, endPoint x: 148, endPoint y: 273, distance: 385.1
click at [148, 335] on div "Hello again, [PERSON_NAME]! Thank you for the bullet-pointed response, those ar…" at bounding box center [396, 424] width 536 height 179
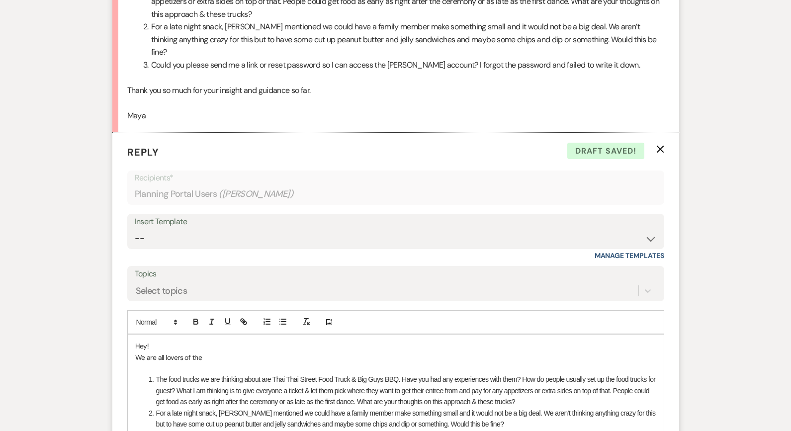
click at [137, 341] on p "Hey!" at bounding box center [395, 346] width 521 height 11
click at [138, 352] on p "We are all lovers of the" at bounding box center [395, 357] width 521 height 11
click at [205, 352] on p "We are all lovers of the" at bounding box center [395, 357] width 521 height 11
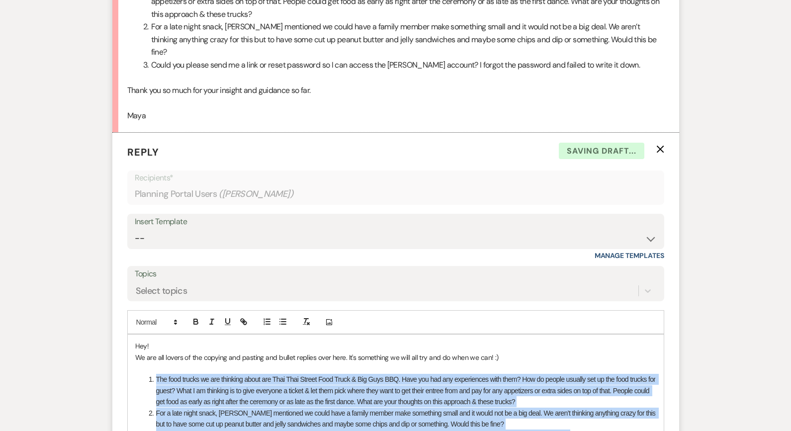
drag, startPoint x: 160, startPoint y: 376, endPoint x: 143, endPoint y: 313, distance: 64.8
click at [143, 335] on div "Hey! We are all lovers of the copying and pasting and bullet replies over here.…" at bounding box center [396, 419] width 536 height 168
click at [198, 322] on icon "button" at bounding box center [196, 323] width 4 height 2
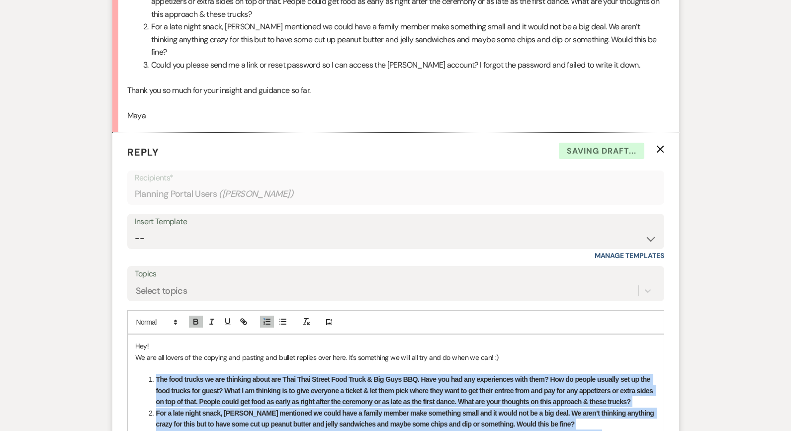
click at [236, 375] on strong "The food trucks we are thinking about are Thai Thai Street Food Truck & Big Guy…" at bounding box center [405, 390] width 499 height 30
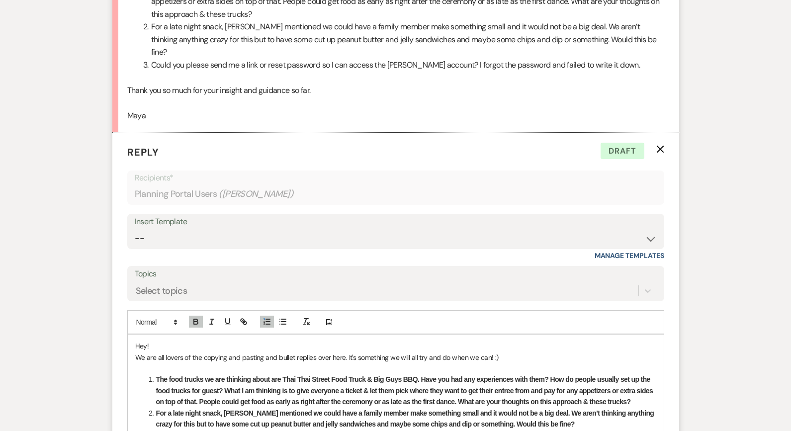
click at [634, 374] on li "The food trucks we are thinking about are Thai Thai Street Food Truck & Big Guy…" at bounding box center [401, 390] width 511 height 33
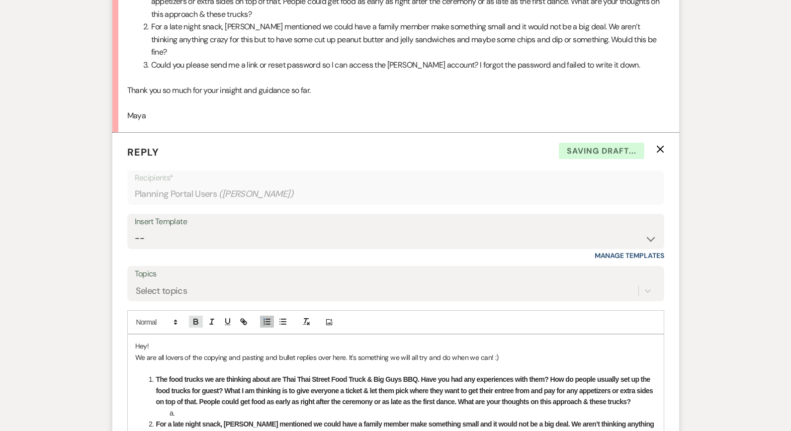
click at [196, 317] on icon "button" at bounding box center [195, 321] width 9 height 9
click at [333, 408] on li "I don't have any personal experience with Thai Thai Street Food" at bounding box center [401, 413] width 511 height 11
click at [369, 420] on strong "For a late night snack, [PERSON_NAME] mentioned we could have a family member m…" at bounding box center [406, 429] width 500 height 19
click at [368, 408] on li "I don't have any personal experience with Thai Thai Street Food" at bounding box center [401, 413] width 511 height 11
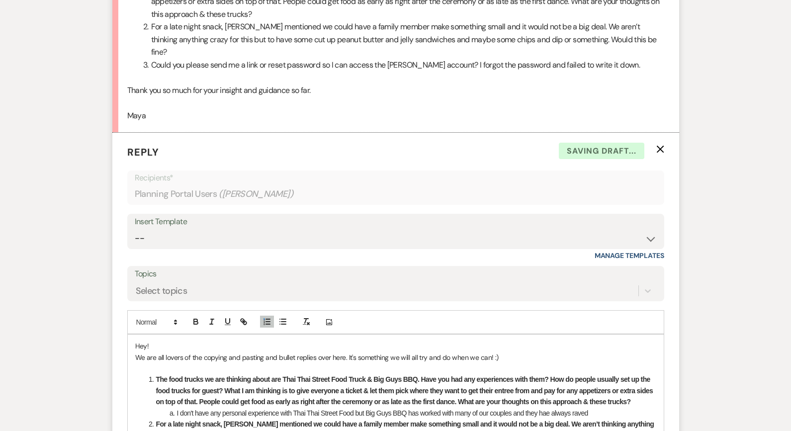
click at [548, 408] on li "I don't have any personal experience with Thai Thai Street Food but Big Guys BB…" at bounding box center [401, 413] width 511 height 11
click at [607, 408] on li "I don't have any personal experience with Thai Thai Street Food but Big Guys BB…" at bounding box center [401, 413] width 511 height 11
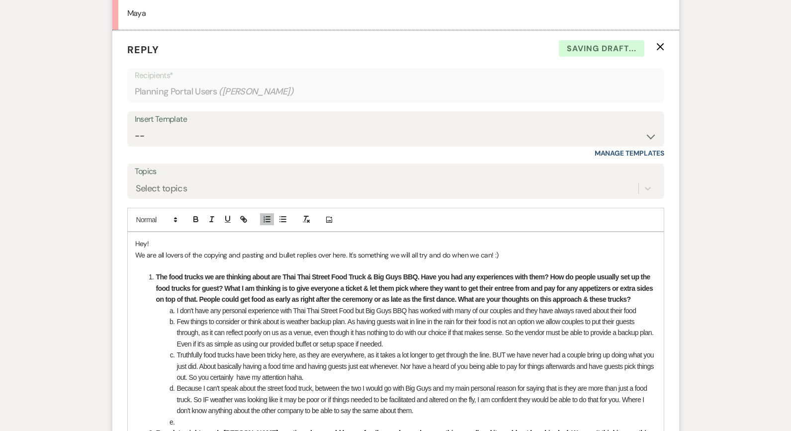
scroll to position [2772, 0]
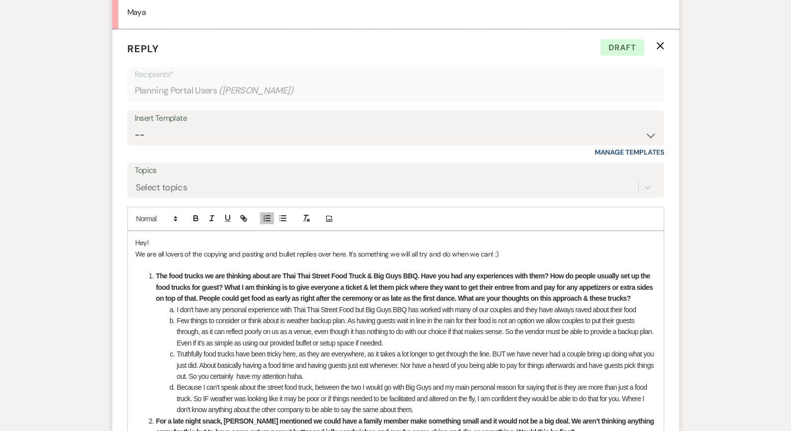
click at [556, 416] on li "For a late night snack, [PERSON_NAME] mentioned we could have a family member m…" at bounding box center [401, 427] width 511 height 22
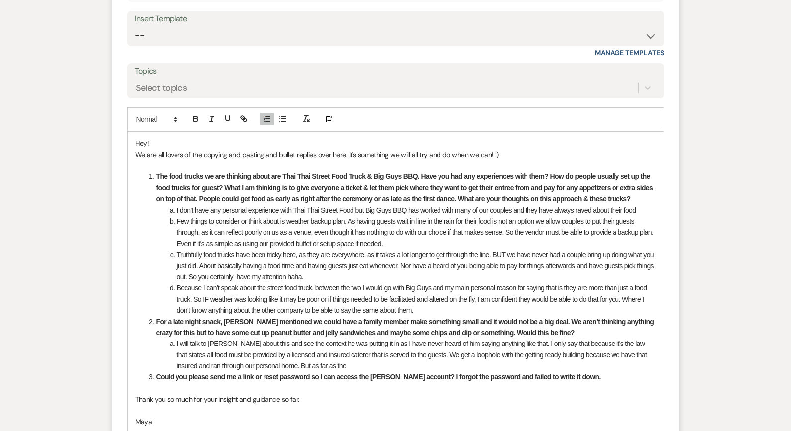
scroll to position [2871, 0]
drag, startPoint x: 319, startPoint y: 294, endPoint x: 281, endPoint y: 294, distance: 38.3
click at [281, 339] on li "I will talk to [PERSON_NAME] about this and see the context he was putting it i…" at bounding box center [401, 355] width 511 height 33
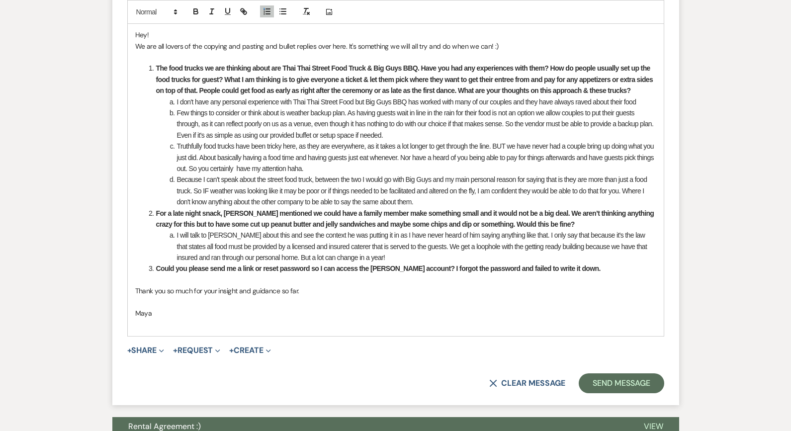
scroll to position [2983, 0]
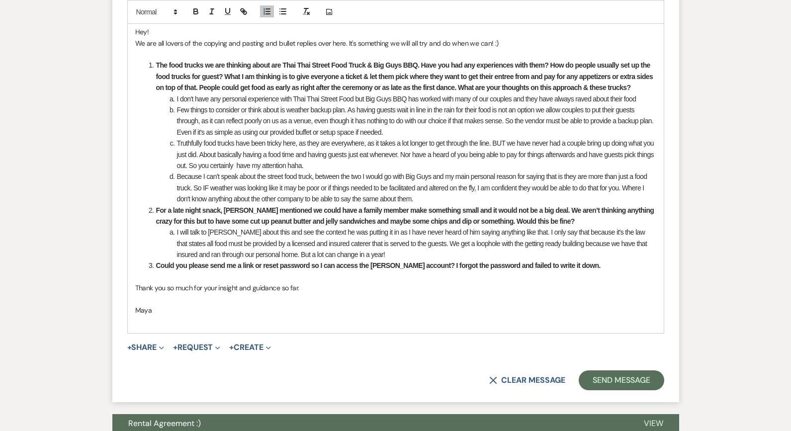
click at [579, 260] on li "Could you please send me a link or reset password so I can access the [PERSON_N…" at bounding box center [401, 265] width 511 height 11
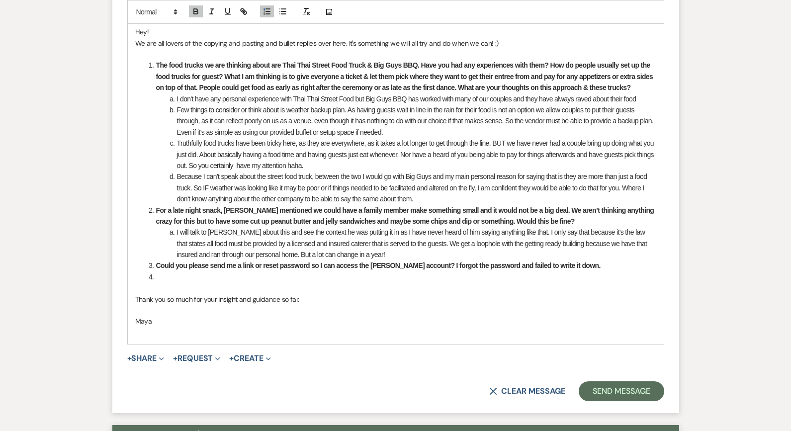
click at [291, 425] on button "Rental Agreement :)" at bounding box center [370, 434] width 516 height 19
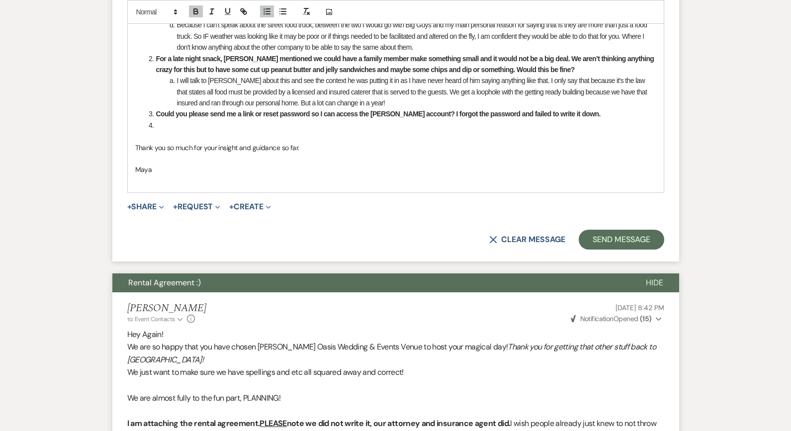
scroll to position [2969, 0]
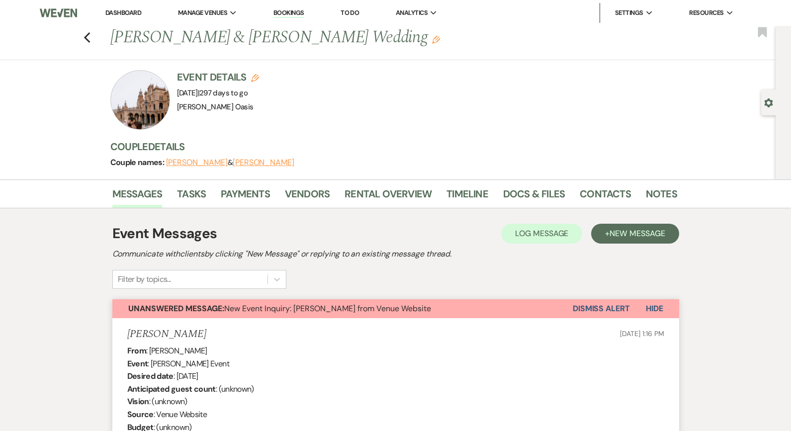
scroll to position [0, 0]
click at [246, 309] on span "Unanswered Message: New Event Inquiry: [PERSON_NAME] from Venue Website" at bounding box center [279, 308] width 303 height 10
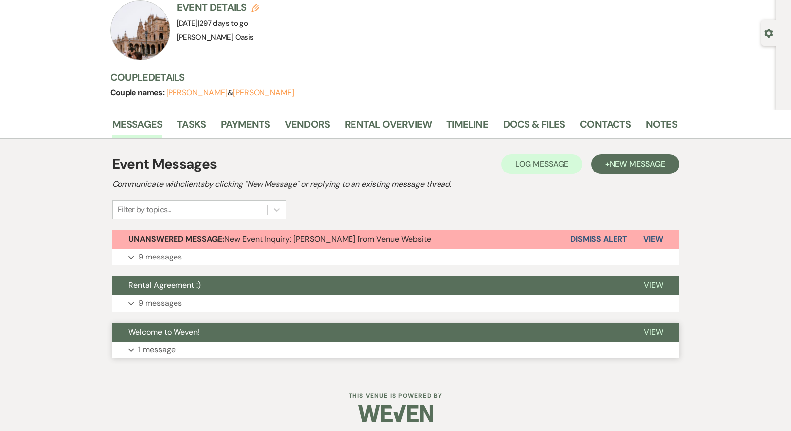
click at [228, 338] on button "Welcome to Weven!" at bounding box center [370, 332] width 516 height 19
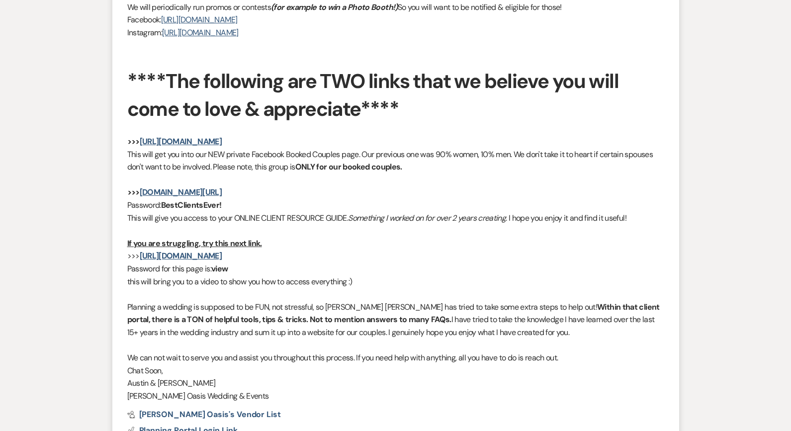
scroll to position [892, 0]
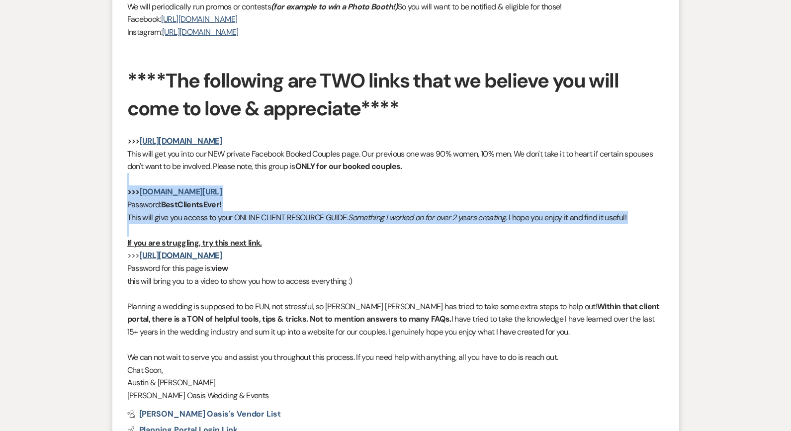
drag, startPoint x: 165, startPoint y: 210, endPoint x: 109, endPoint y: 169, distance: 69.4
copy div ">>> [DOMAIN_NAME][URL] Password: BestClientsEver! This will give you access to …"
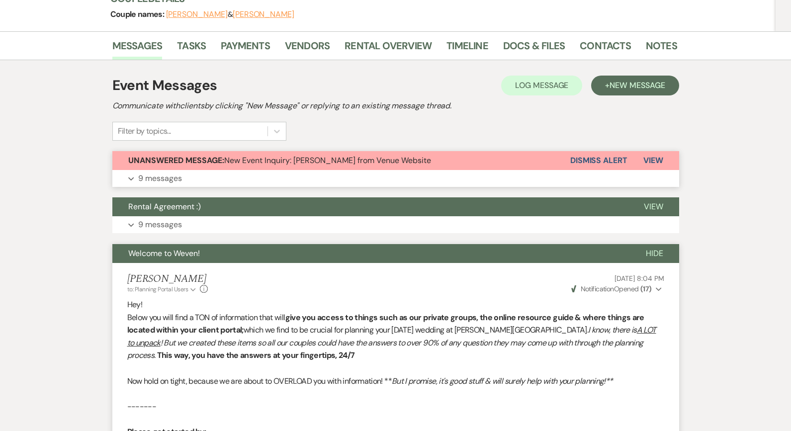
click at [234, 168] on button "Unanswered Message: New Event Inquiry: [PERSON_NAME] from Venue Website" at bounding box center [341, 160] width 458 height 19
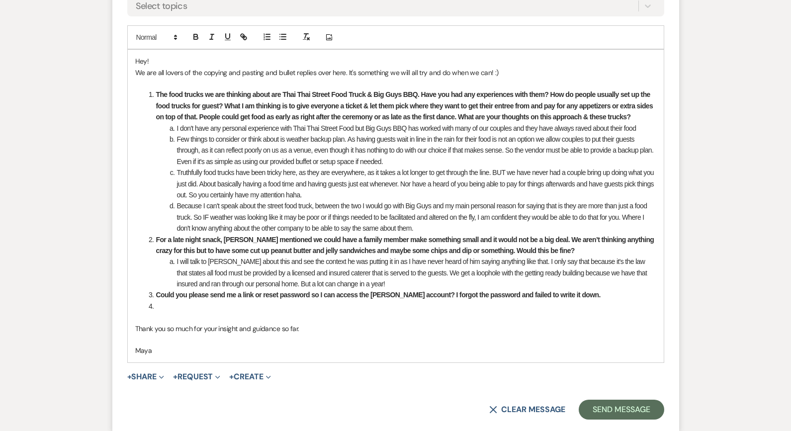
scroll to position [2949, 0]
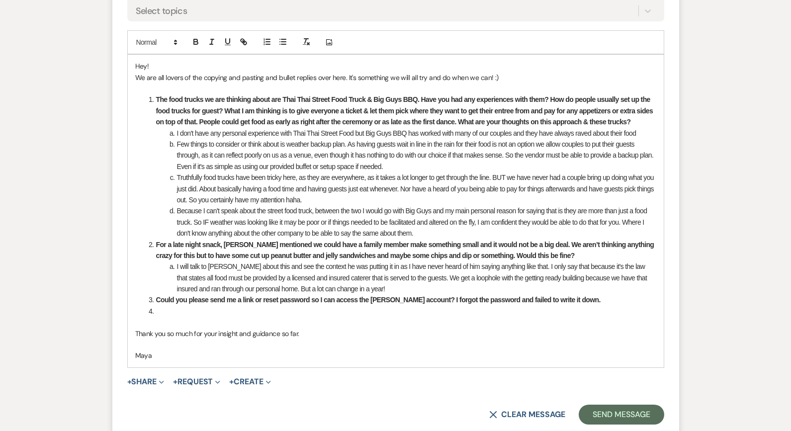
click at [173, 306] on li at bounding box center [401, 311] width 511 height 11
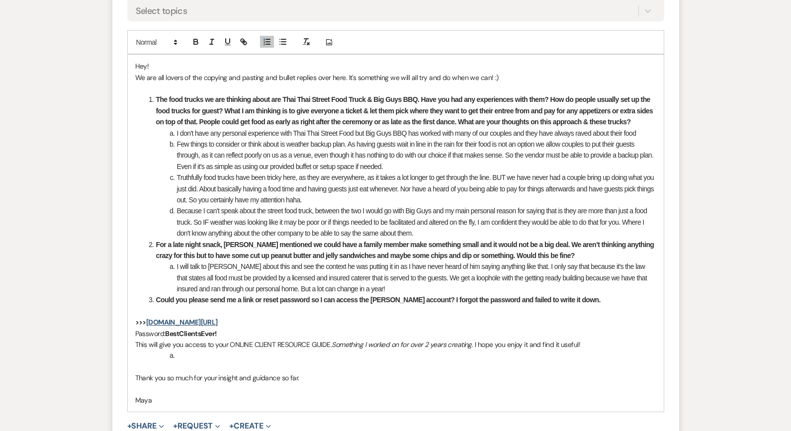
click at [186, 350] on li at bounding box center [401, 355] width 511 height 11
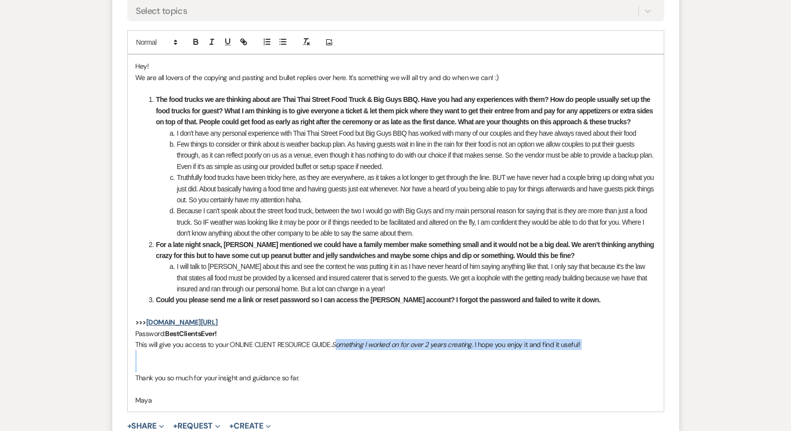
drag, startPoint x: 336, startPoint y: 273, endPoint x: 424, endPoint y: 299, distance: 91.4
click at [424, 299] on div "Hey! We are all lovers of the copying and pasting and bullet replies over here.…" at bounding box center [396, 233] width 536 height 357
click at [424, 362] on p at bounding box center [395, 367] width 521 height 11
drag, startPoint x: 592, startPoint y: 272, endPoint x: 126, endPoint y: 275, distance: 466.0
click at [126, 275] on form "Reply X Draft Recipients* Planning Portal Users ( [PERSON_NAME] ) Insert Templa…" at bounding box center [395, 167] width 567 height 629
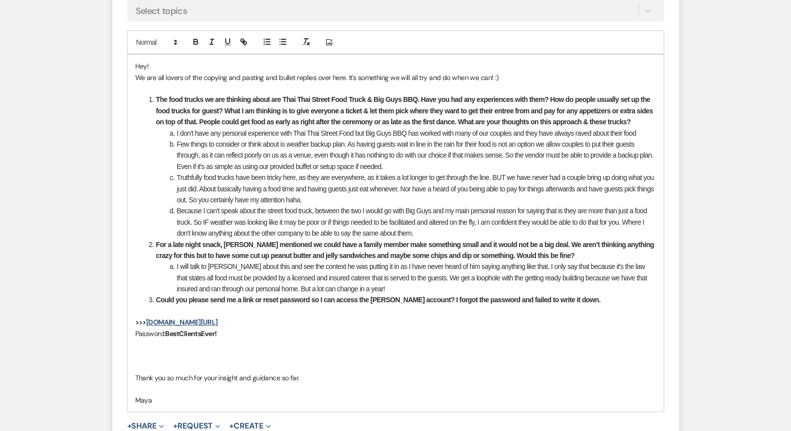
click at [134, 246] on div "Hey! We are all lovers of the copying and pasting and bullet replies over here.…" at bounding box center [396, 233] width 536 height 357
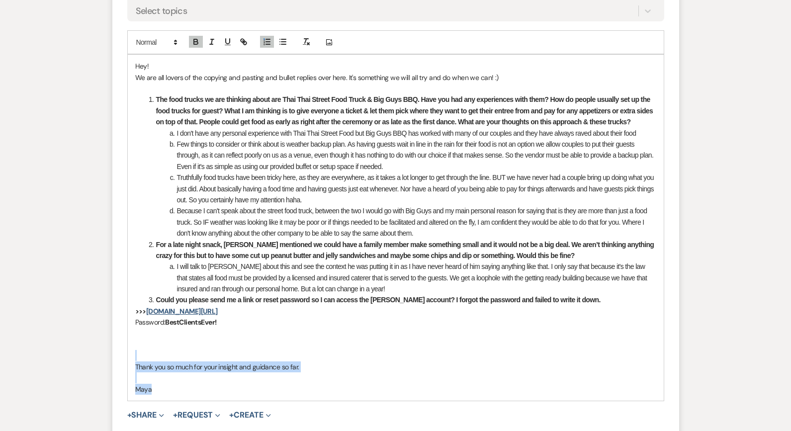
drag, startPoint x: 166, startPoint y: 322, endPoint x: 134, endPoint y: 281, distance: 51.7
click at [134, 281] on div "Hey! We are all lovers of the copying and pasting and bullet replies over here.…" at bounding box center [396, 228] width 536 height 346
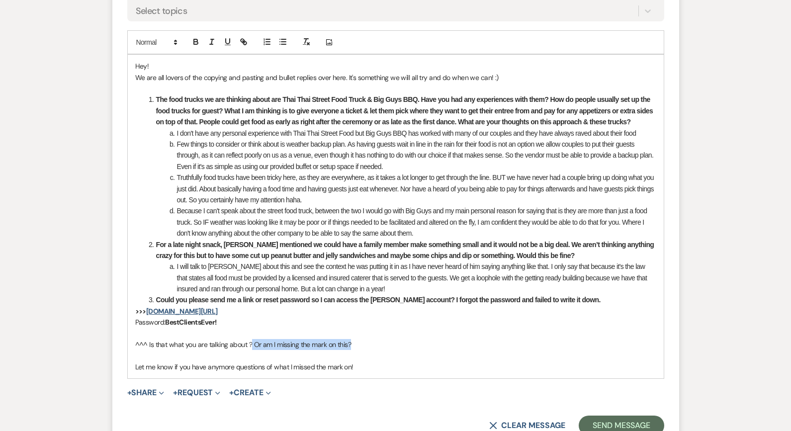
drag, startPoint x: 251, startPoint y: 274, endPoint x: 359, endPoint y: 278, distance: 107.5
click at [359, 339] on p "^^^ Is that what you are talking about ? Or am I missing the mark on this?" at bounding box center [395, 344] width 521 height 11
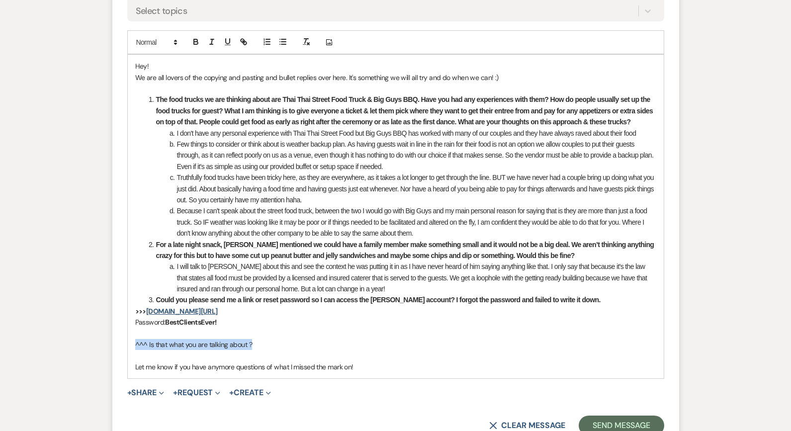
drag, startPoint x: 263, startPoint y: 273, endPoint x: 136, endPoint y: 274, distance: 126.8
click at [136, 339] on p "^^^ Is that what you are talking about ?" at bounding box center [395, 344] width 521 height 11
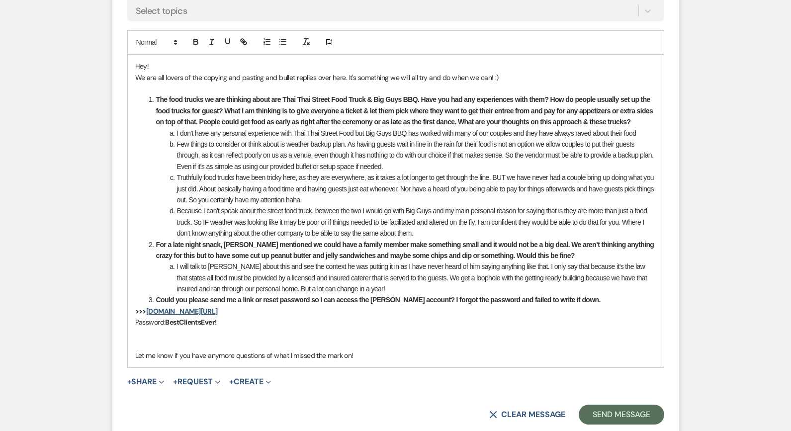
click at [364, 350] on p "Let me know if you have anymore questions of what I missed the mark on!" at bounding box center [395, 355] width 521 height 11
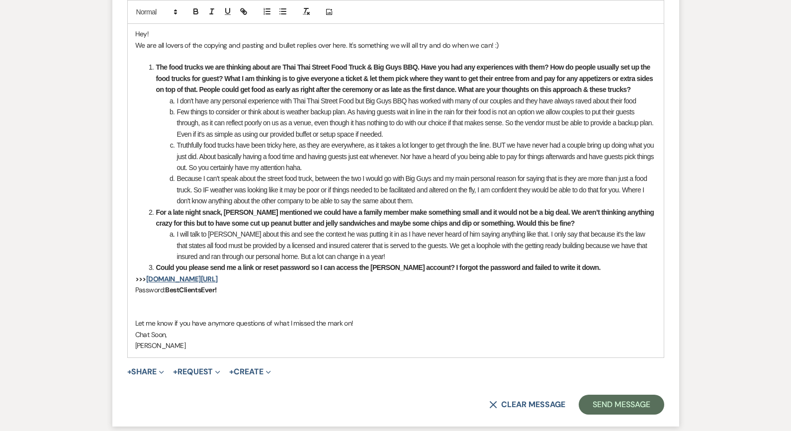
scroll to position [2986, 0]
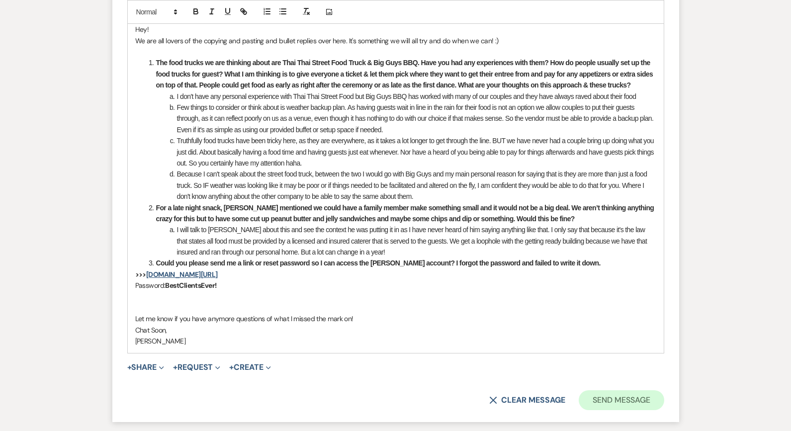
click at [595, 390] on button "Send Message" at bounding box center [621, 400] width 85 height 20
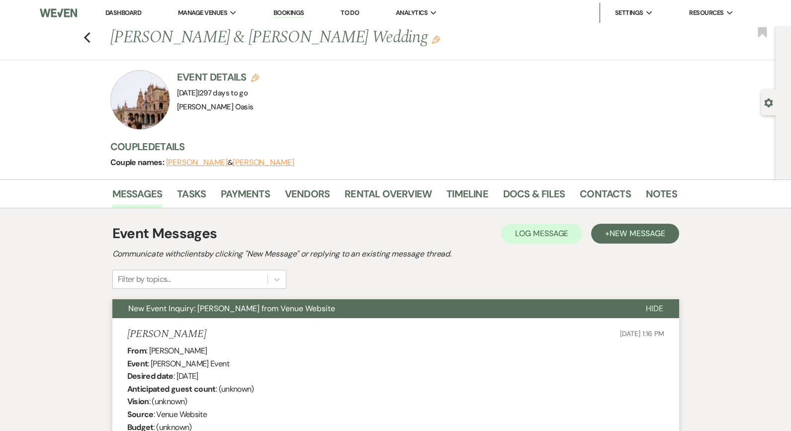
scroll to position [0, 0]
click at [86, 38] on use "button" at bounding box center [87, 37] width 6 height 11
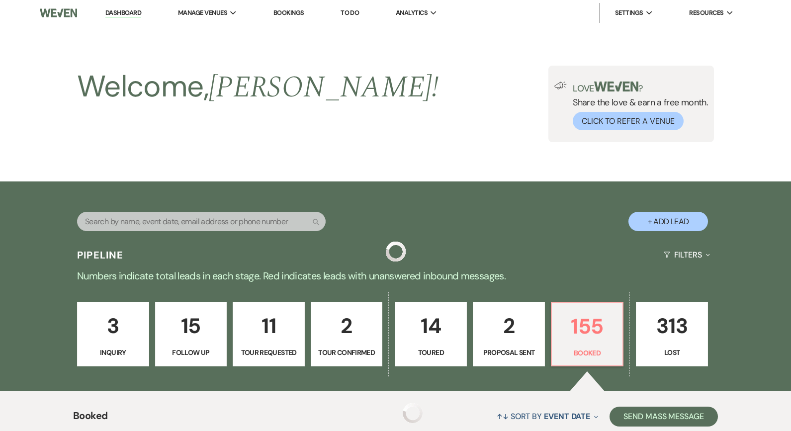
scroll to position [435, 0]
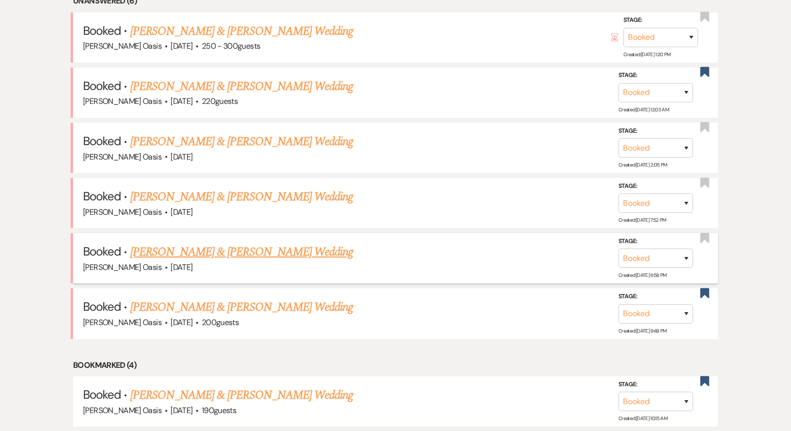
click at [249, 248] on link "[PERSON_NAME] & [PERSON_NAME] Wedding" at bounding box center [241, 252] width 223 height 18
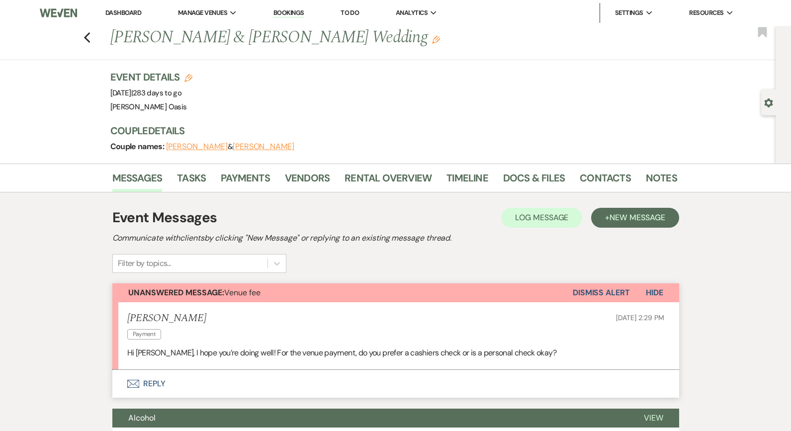
click at [199, 374] on button "Envelope Reply" at bounding box center [395, 384] width 567 height 28
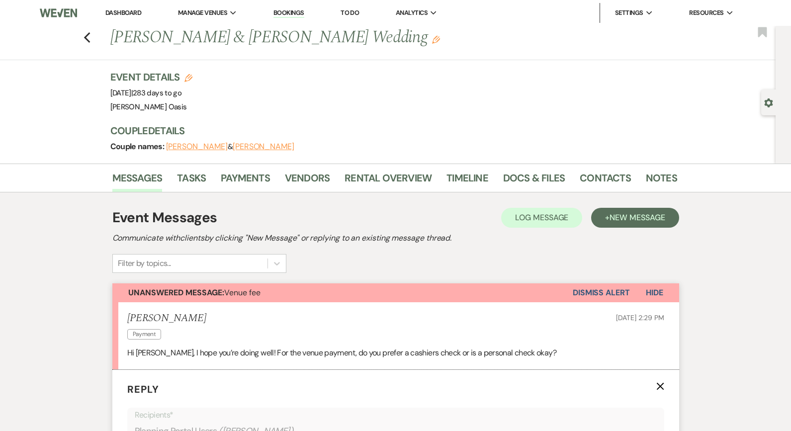
scroll to position [300, 0]
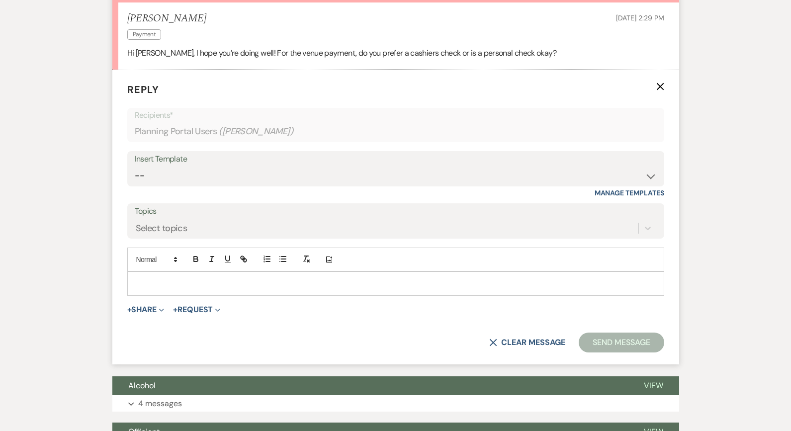
click at [203, 282] on p at bounding box center [395, 283] width 521 height 11
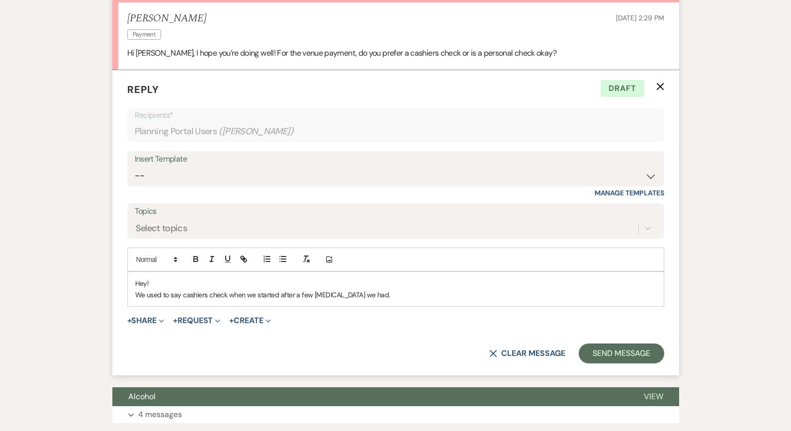
click at [256, 291] on p "We used to say cashiers check when we started after a few [MEDICAL_DATA] we had." at bounding box center [395, 294] width 521 height 11
click at [375, 291] on p "We used to say cashiers check when we first started after a few [MEDICAL_DATA] …" at bounding box center [395, 294] width 521 height 11
drag, startPoint x: 369, startPoint y: 292, endPoint x: 181, endPoint y: 293, distance: 188.5
click at [181, 293] on p "We used to say cashiers check when we first started after a few [MEDICAL_DATA] …" at bounding box center [395, 294] width 521 height 11
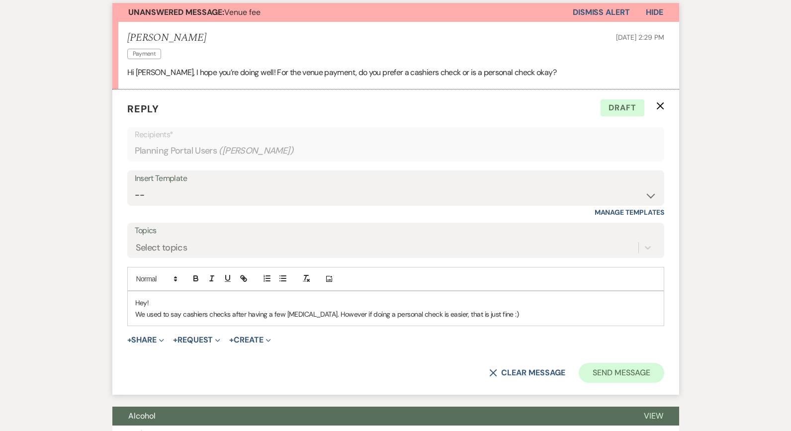
click at [597, 364] on button "Send Message" at bounding box center [621, 373] width 85 height 20
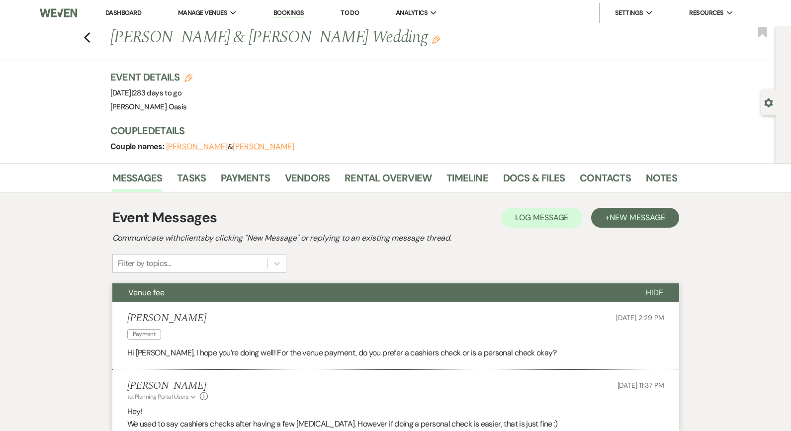
scroll to position [0, 0]
click at [121, 15] on link "Dashboard" at bounding box center [123, 12] width 36 height 8
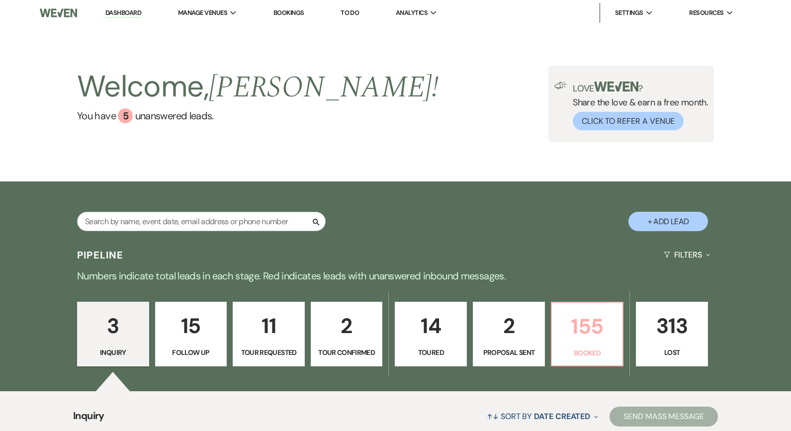
click at [609, 326] on p "155" at bounding box center [587, 326] width 59 height 33
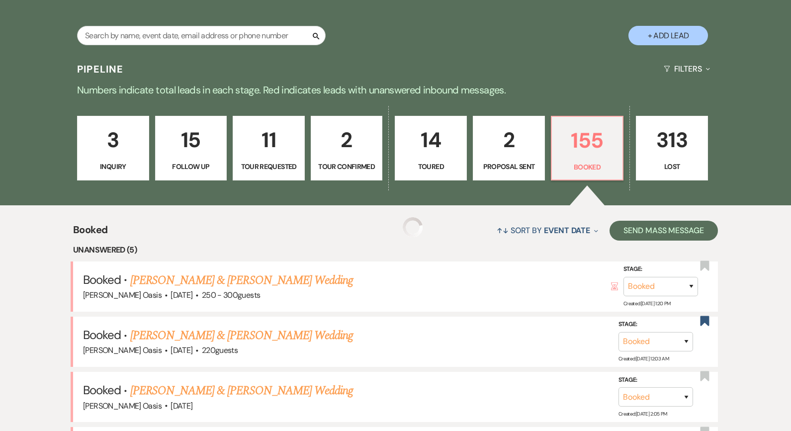
scroll to position [307, 0]
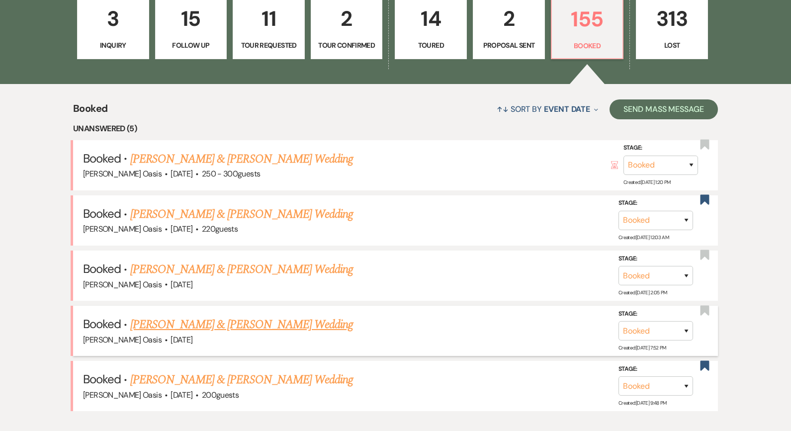
click at [222, 316] on link "[PERSON_NAME] & [PERSON_NAME] Wedding" at bounding box center [241, 325] width 223 height 18
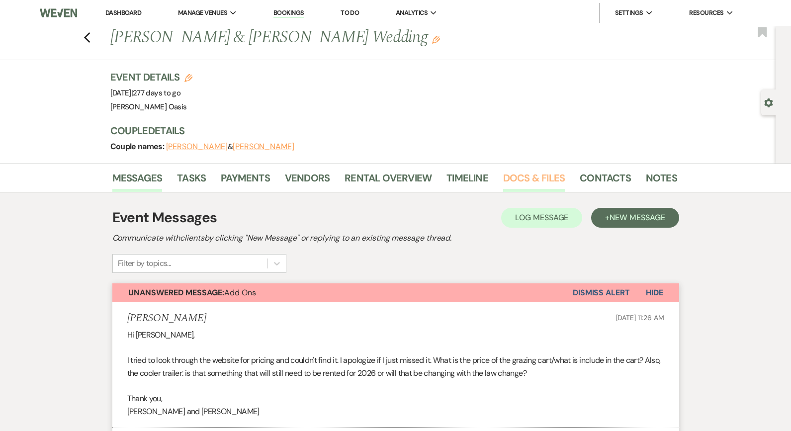
click at [536, 177] on link "Docs & Files" at bounding box center [534, 181] width 62 height 22
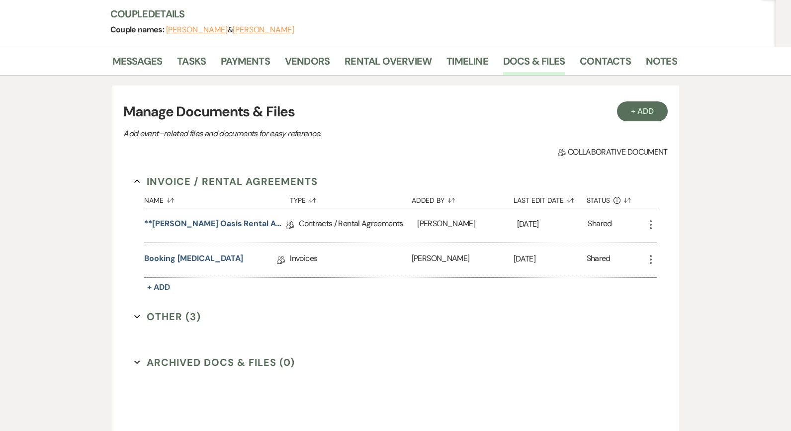
scroll to position [119, 0]
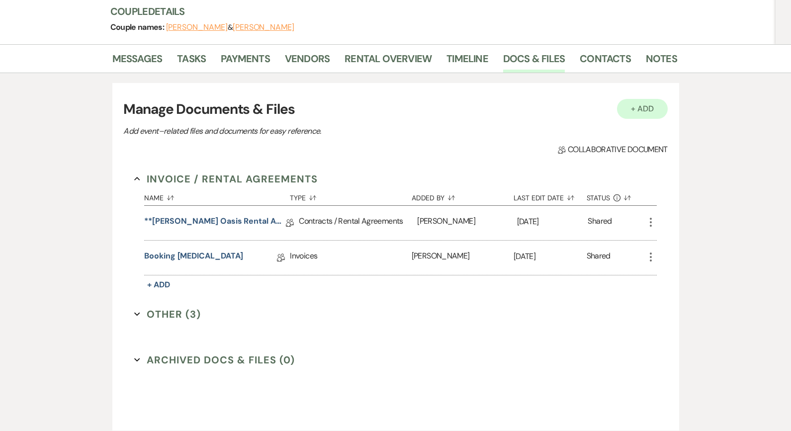
click at [645, 108] on button "+ Add" at bounding box center [642, 109] width 51 height 20
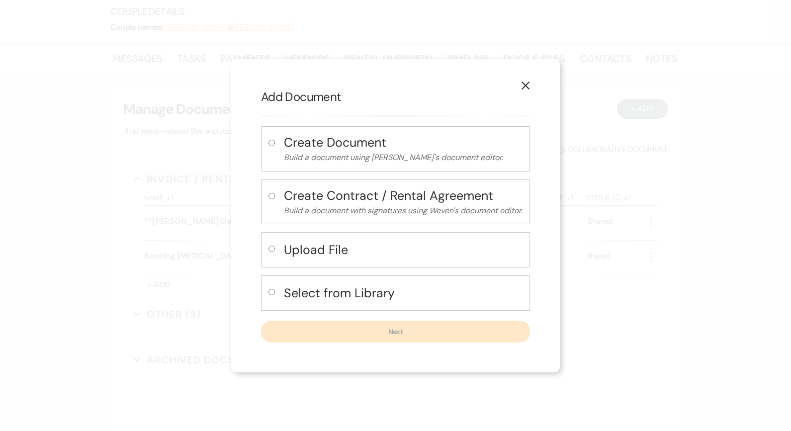
drag, startPoint x: 355, startPoint y: 202, endPoint x: 337, endPoint y: 305, distance: 104.0
click at [337, 305] on div "Create Document Build a document using Weven's document editor. Create Contract…" at bounding box center [395, 234] width 269 height 216
click at [337, 305] on div "Select from Library" at bounding box center [395, 292] width 269 height 35
click at [336, 287] on h4 "Select from Library" at bounding box center [403, 292] width 239 height 17
radio input "true"
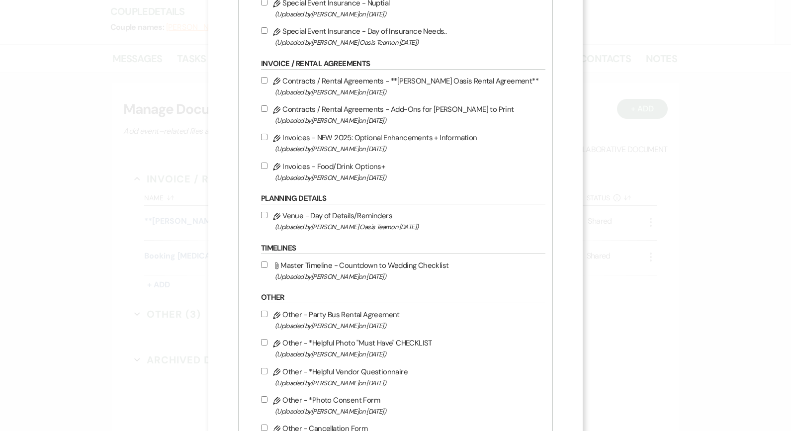
scroll to position [188, 0]
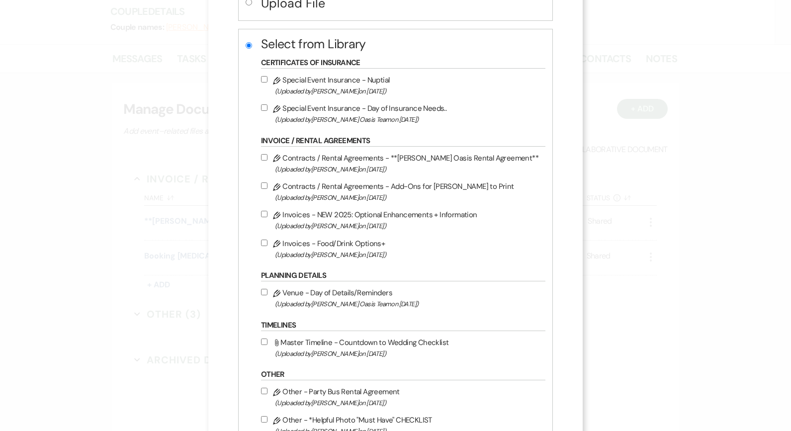
click at [364, 248] on label "Pencil Invoices - Food/Drink Options+ (Uploaded by [PERSON_NAME] on [DATE] )" at bounding box center [400, 248] width 279 height 23
click at [268, 246] on input "Pencil Invoices - Food/Drink Options+ (Uploaded by [PERSON_NAME] on [DATE] )" at bounding box center [264, 243] width 6 height 6
checkbox input "true"
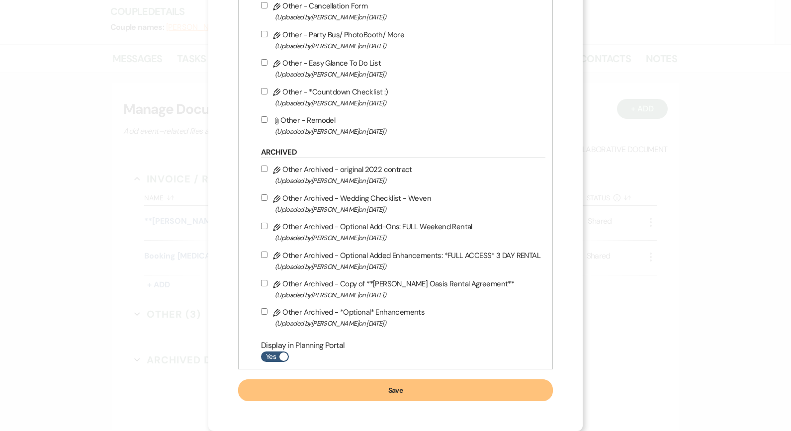
scroll to position [707, 0]
click at [380, 383] on button "Save" at bounding box center [395, 390] width 315 height 22
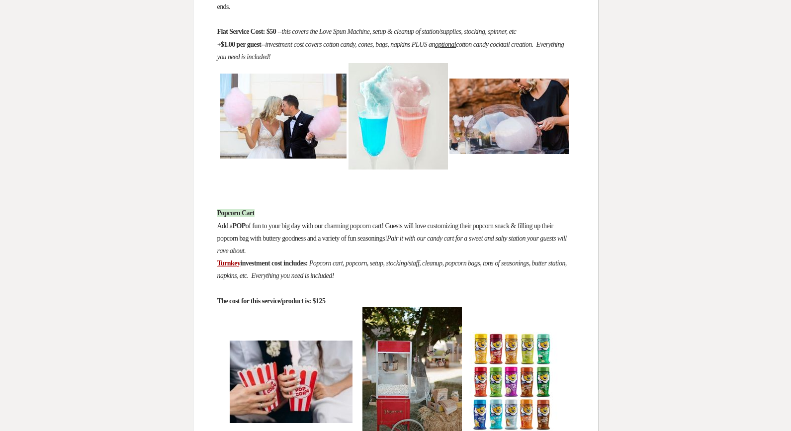
scroll to position [531, 0]
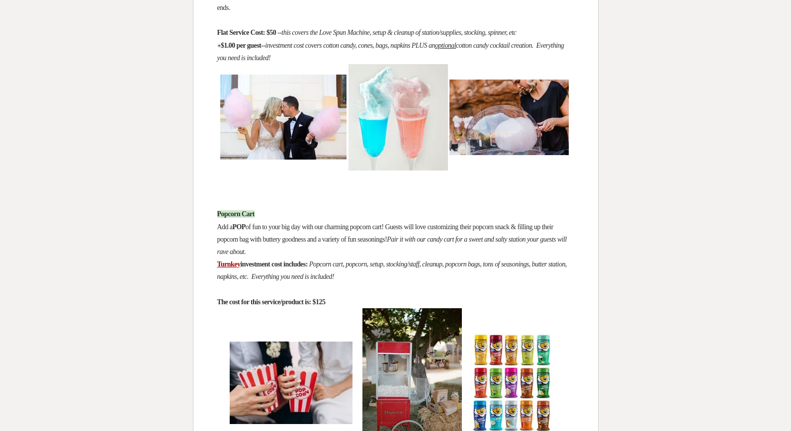
click at [326, 306] on strong "The cost for this service/product is: $125" at bounding box center [271, 301] width 108 height 7
click at [353, 308] on p "The cost for this service/product is: $125" at bounding box center [395, 302] width 357 height 12
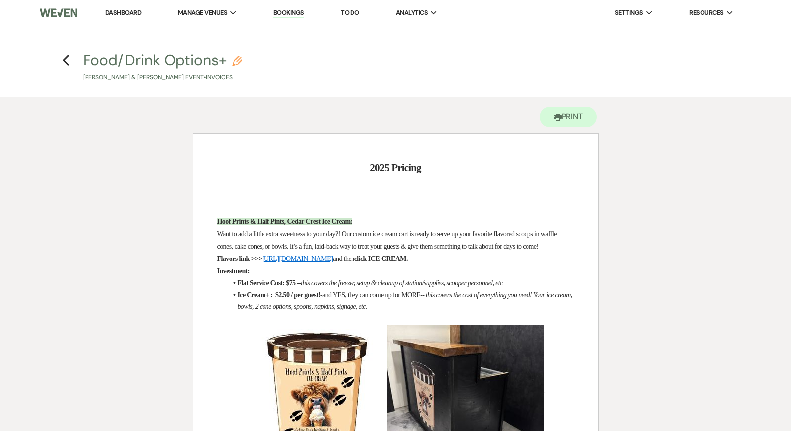
scroll to position [0, 0]
click at [68, 63] on icon "Previous" at bounding box center [65, 60] width 7 height 12
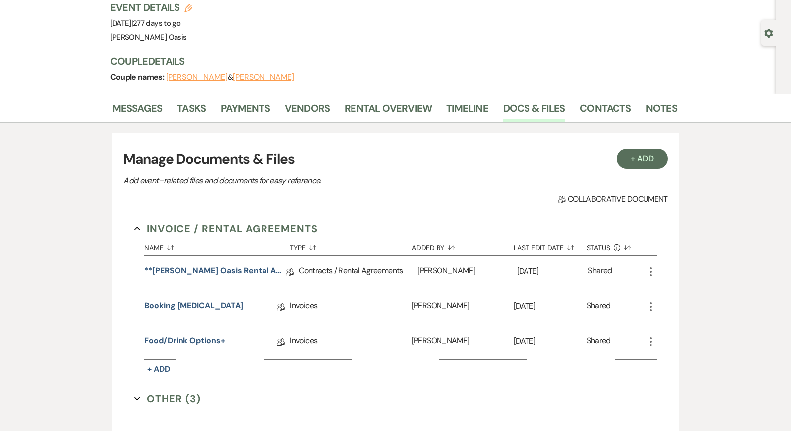
scroll to position [72, 0]
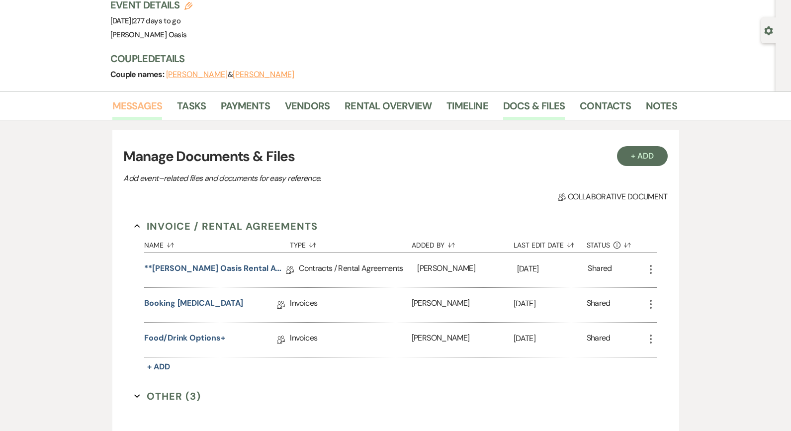
click at [146, 112] on link "Messages" at bounding box center [137, 109] width 50 height 22
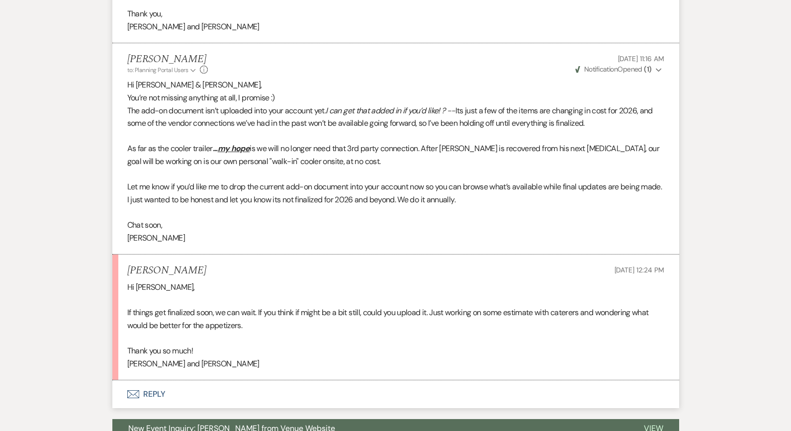
click at [196, 388] on button "Envelope Reply" at bounding box center [395, 394] width 567 height 28
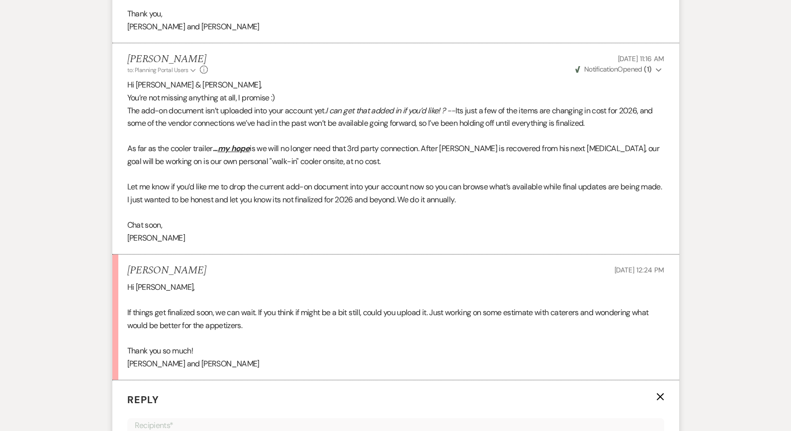
scroll to position [688, 0]
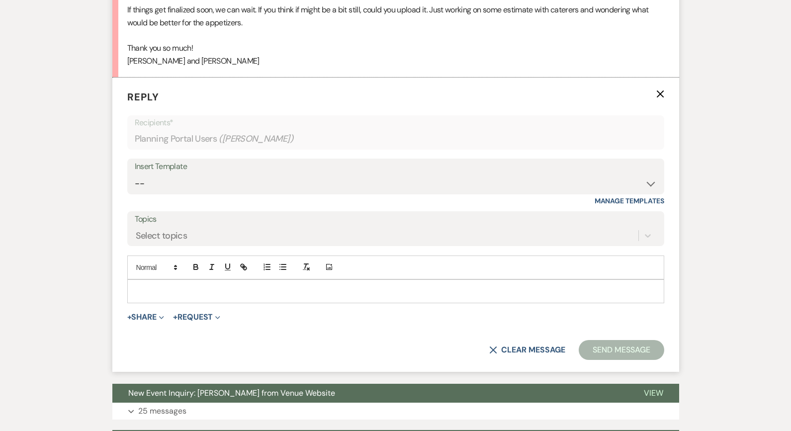
click at [206, 286] on p at bounding box center [395, 291] width 521 height 11
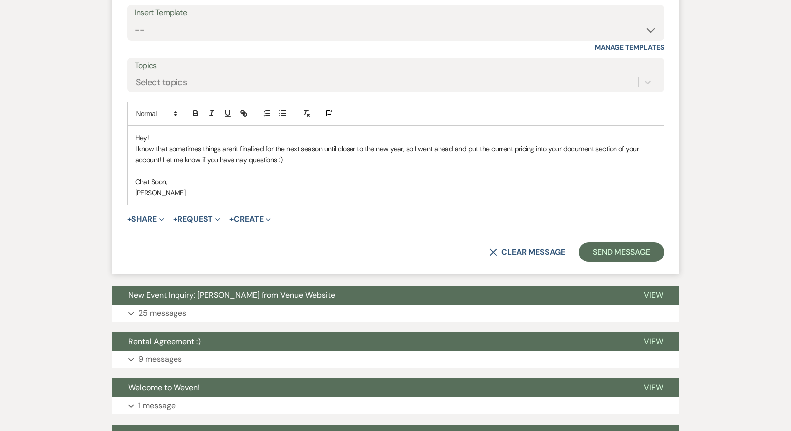
scroll to position [888, 0]
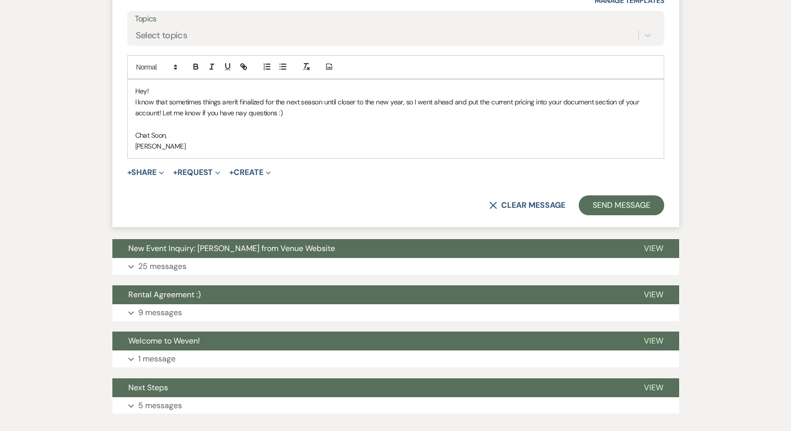
click at [581, 195] on div "X Clear message Send Message" at bounding box center [395, 205] width 537 height 20
click at [583, 195] on button "Send Message" at bounding box center [621, 205] width 85 height 20
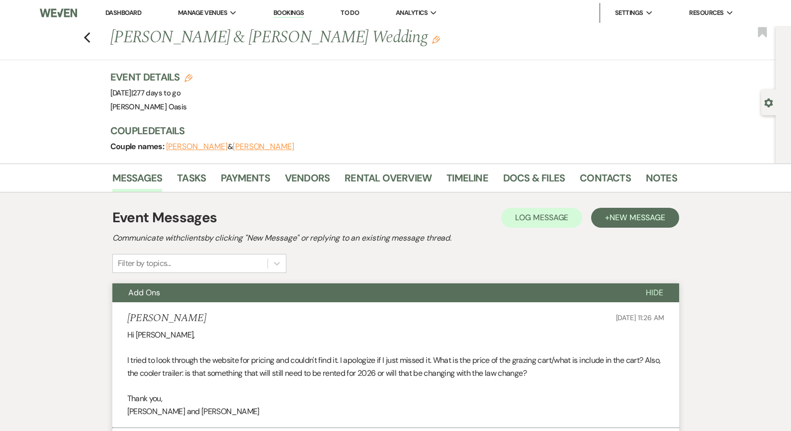
scroll to position [0, 0]
click at [137, 13] on link "Dashboard" at bounding box center [123, 12] width 36 height 8
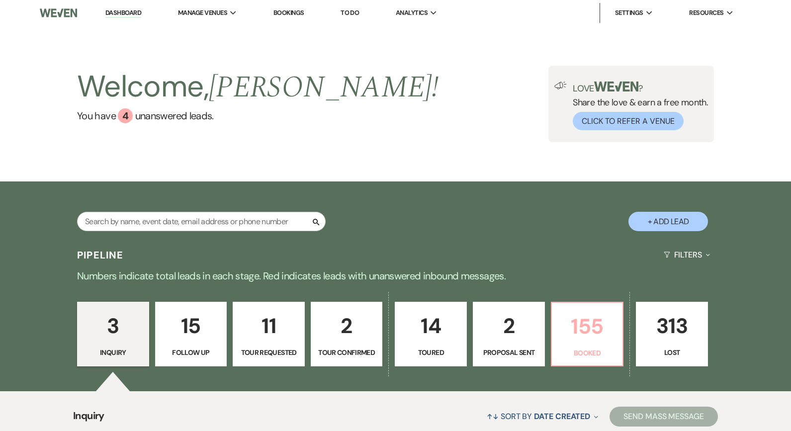
click at [583, 333] on p "155" at bounding box center [587, 326] width 59 height 33
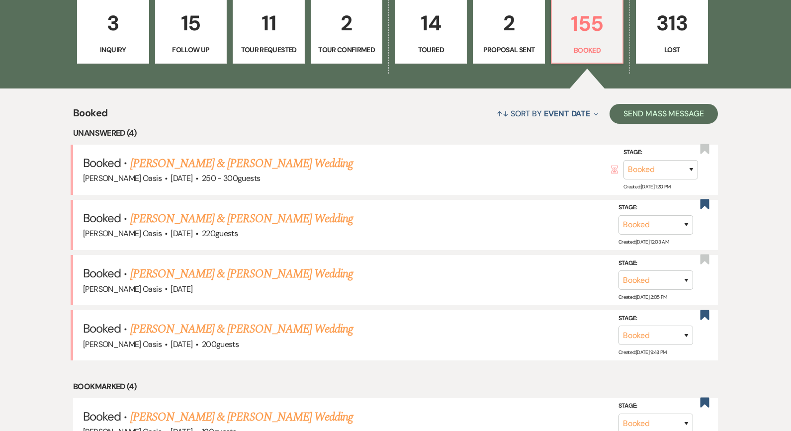
scroll to position [326, 0]
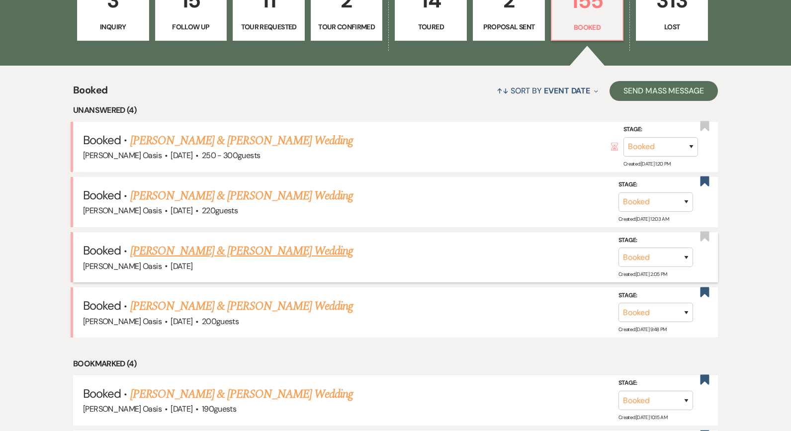
click at [282, 249] on link "[PERSON_NAME] & [PERSON_NAME] Wedding" at bounding box center [241, 251] width 223 height 18
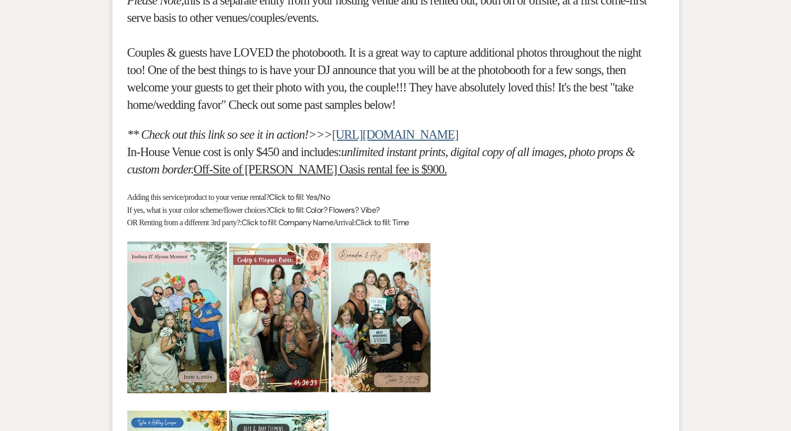
scroll to position [4092, 0]
